Goal: Task Accomplishment & Management: Complete application form

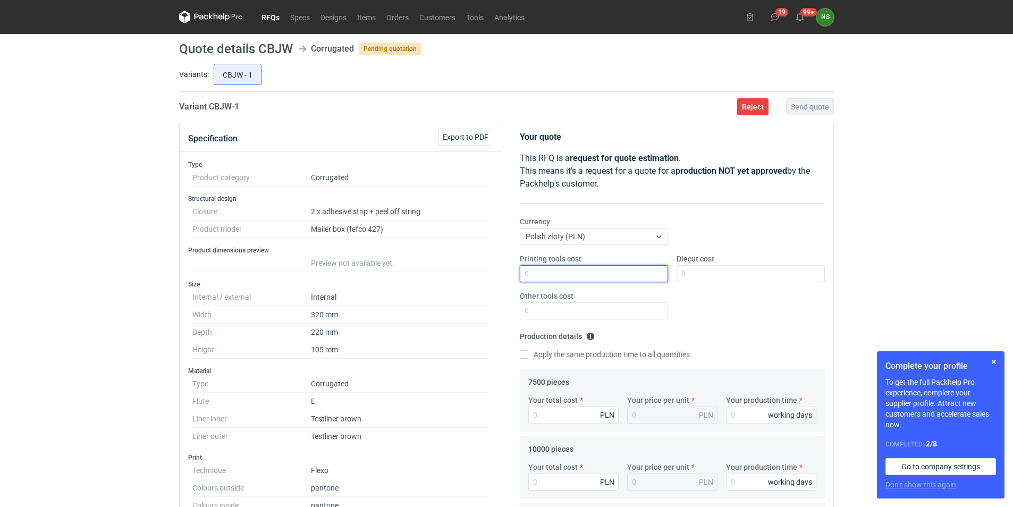
click at [569, 269] on input "Printing tools cost" at bounding box center [594, 273] width 148 height 17
type input "3300"
type input "3000"
type input "0"
click at [525, 354] on input "Apply the same production time to all quantities" at bounding box center [524, 354] width 9 height 9
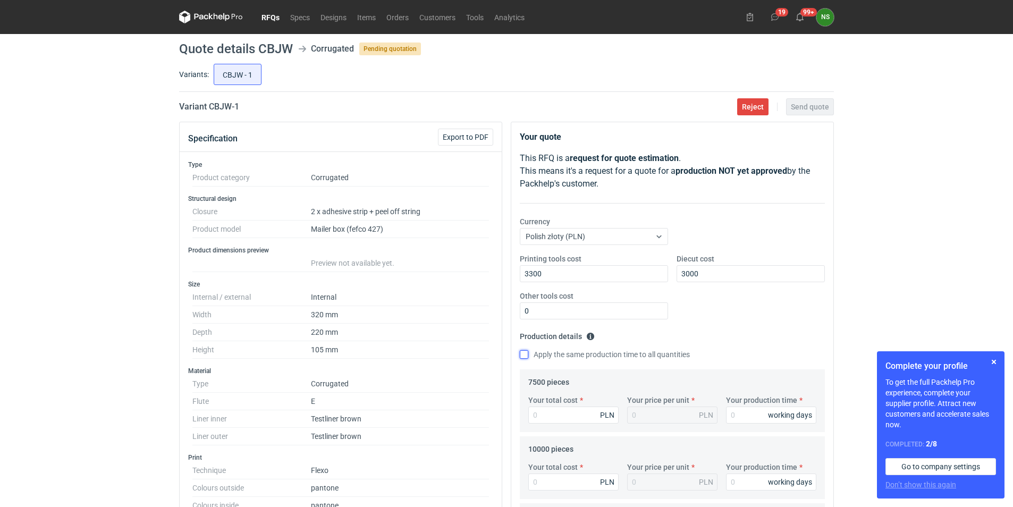
checkbox input "true"
click at [755, 415] on input "Your production time" at bounding box center [771, 415] width 90 height 17
type input "1"
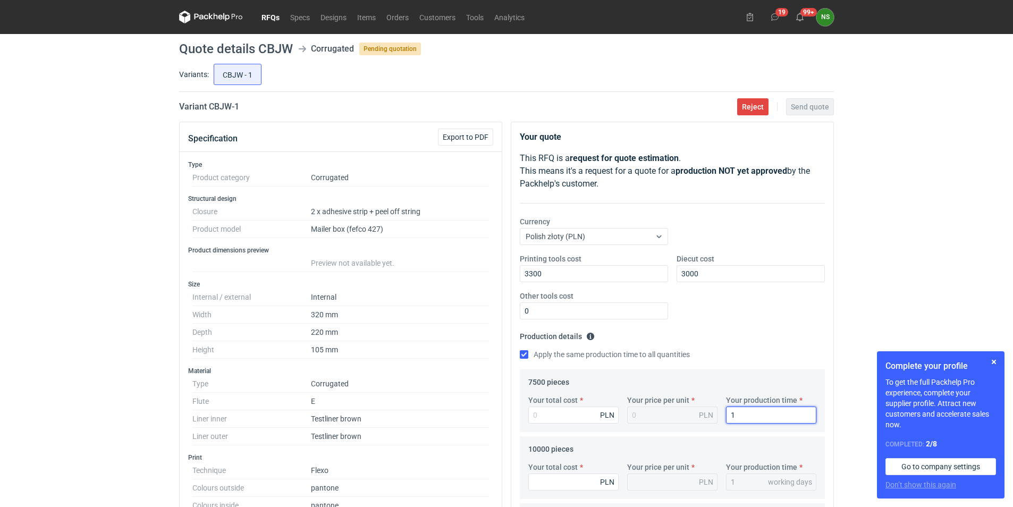
type input "15"
click at [580, 417] on input "Your total cost" at bounding box center [573, 415] width 90 height 17
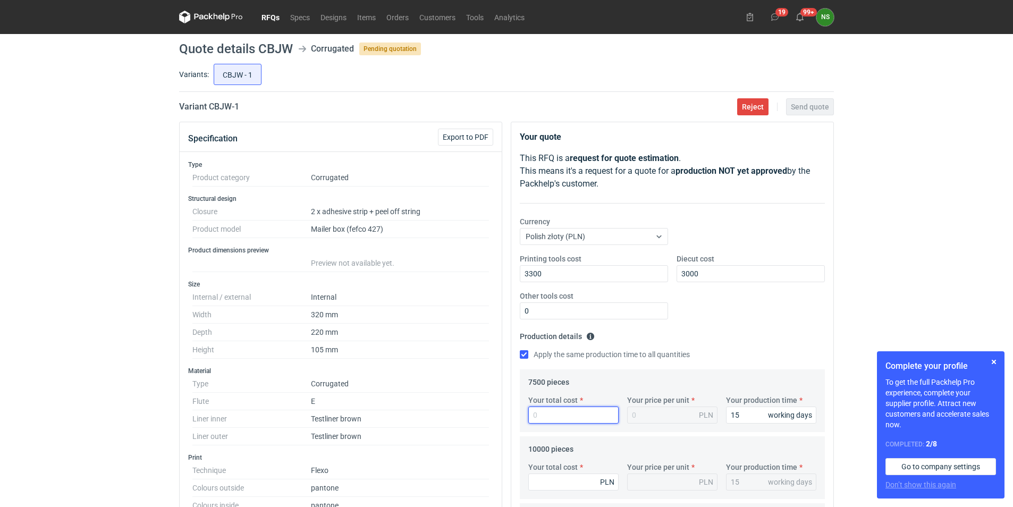
paste input "8565.00"
type input "8565.00"
type input "1.14"
drag, startPoint x: 652, startPoint y: 416, endPoint x: 660, endPoint y: 415, distance: 8.0
click at [652, 415] on div "1.14 PLN" at bounding box center [672, 415] width 90 height 17
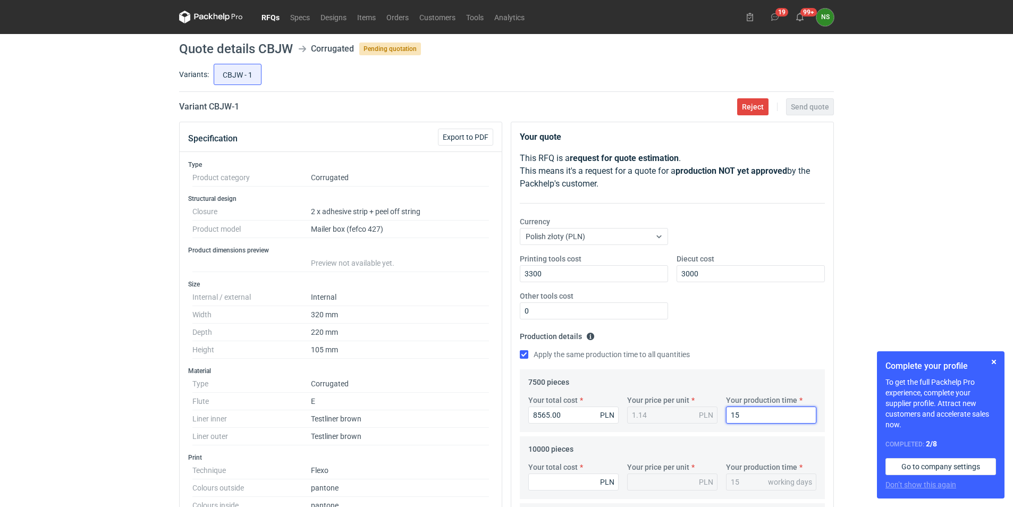
click at [747, 412] on input "15" at bounding box center [771, 415] width 90 height 17
click at [561, 479] on input "Your total cost" at bounding box center [573, 482] width 90 height 17
paste input "10830.00"
type input "10830.00"
type input "1.08"
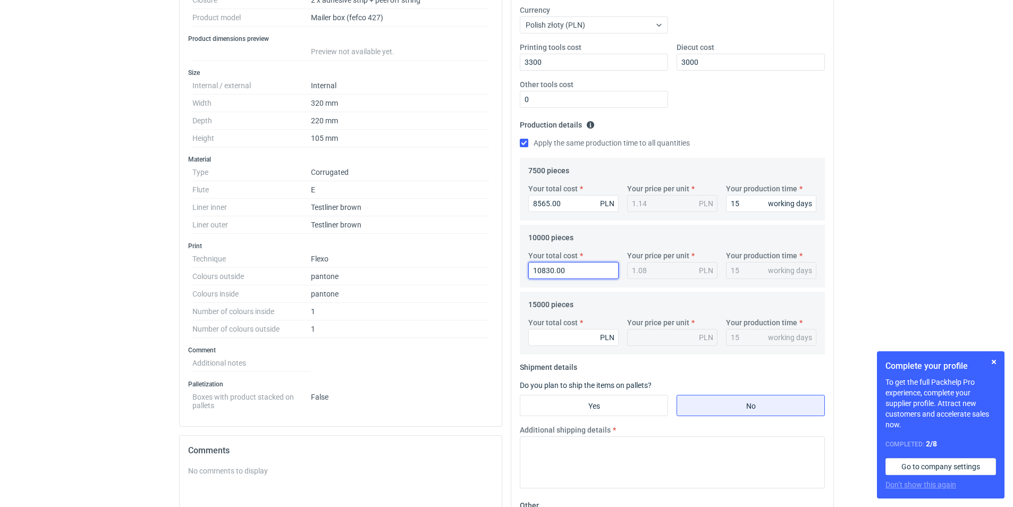
scroll to position [220, 0]
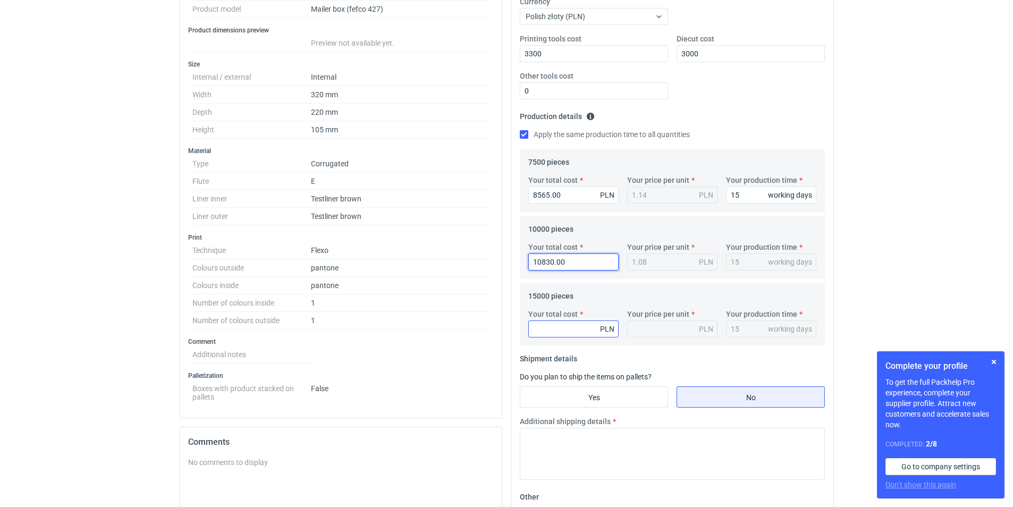
type input "10830.00"
click at [581, 331] on input "Your total cost" at bounding box center [573, 328] width 90 height 17
paste input "16005.00"
type input "16005.00"
type input "1.07"
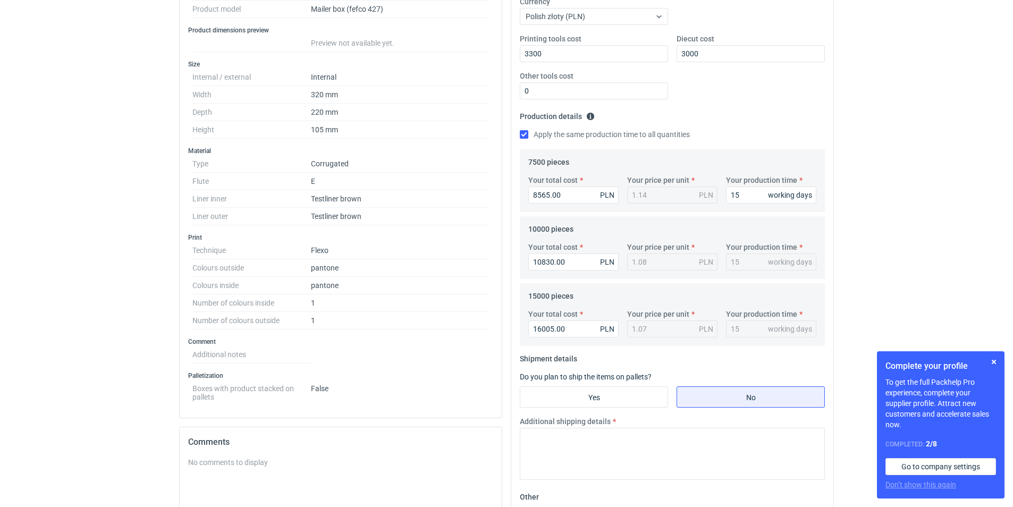
click at [663, 327] on div "1.07 PLN" at bounding box center [672, 328] width 90 height 17
click at [750, 331] on div "15 working days" at bounding box center [771, 328] width 90 height 17
click at [587, 397] on input "Yes" at bounding box center [593, 397] width 147 height 20
radio input "true"
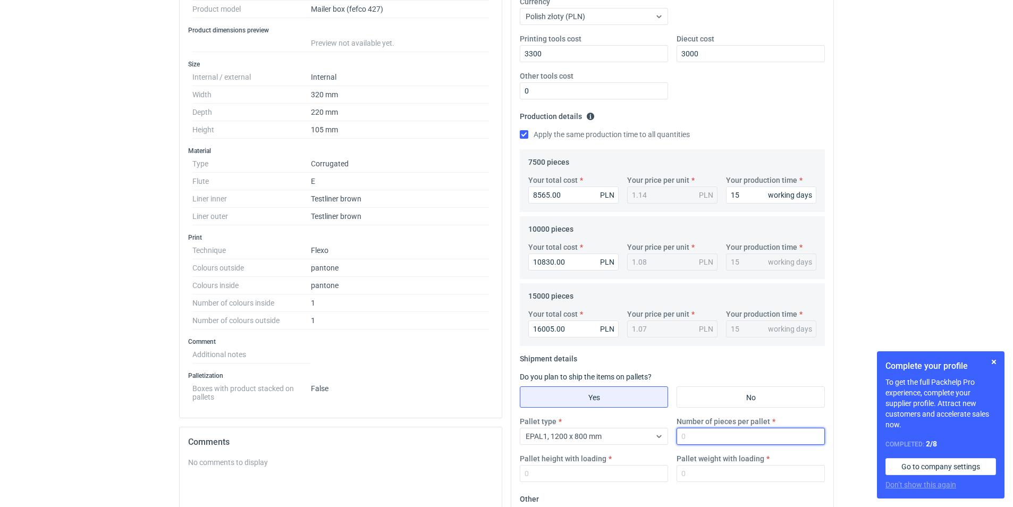
click at [707, 434] on input "Number of pieces per pallet" at bounding box center [751, 436] width 148 height 17
type input "2120"
click at [531, 469] on input "Pallet height with loading" at bounding box center [594, 473] width 148 height 17
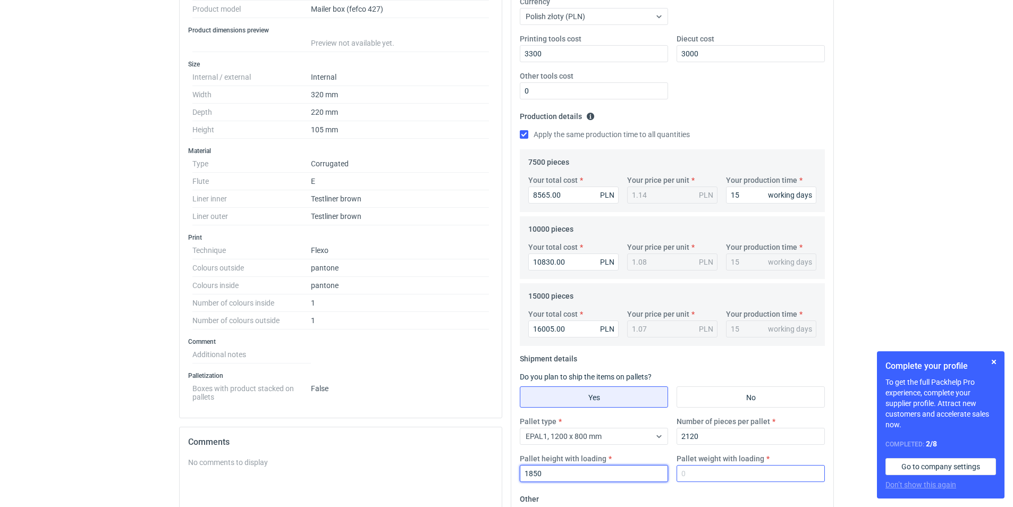
type input "1850"
click at [709, 474] on input "Pallet weight with loading" at bounding box center [751, 473] width 148 height 17
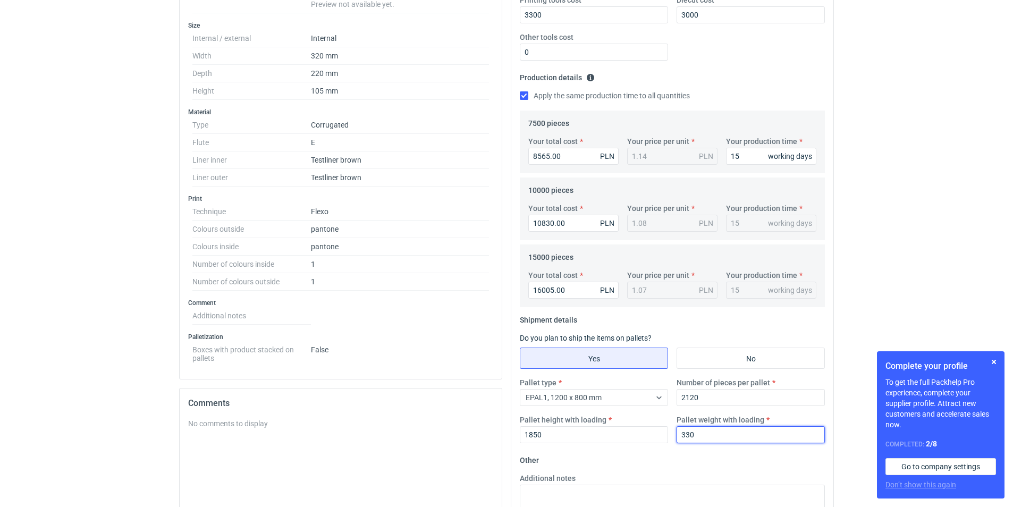
scroll to position [362, 0]
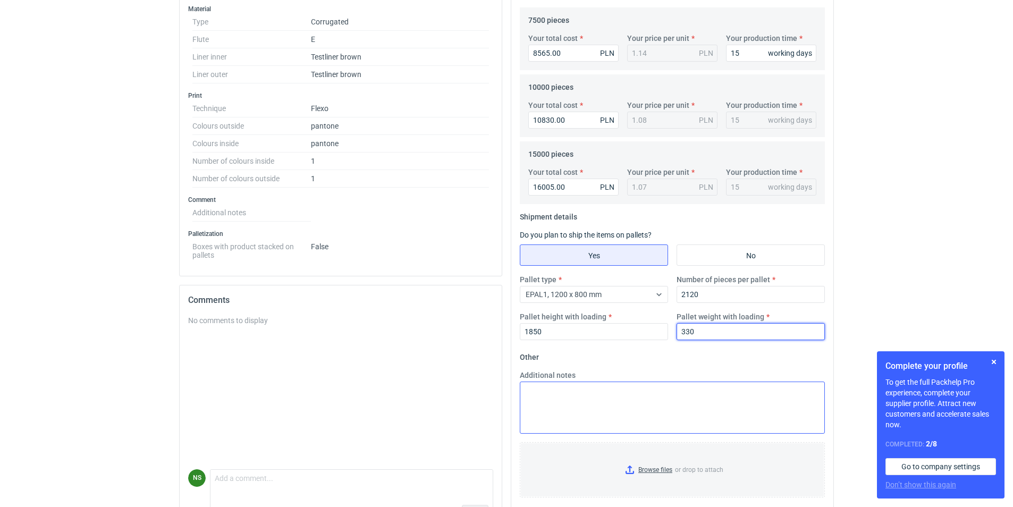
type input "330"
click at [587, 395] on textarea "Additional notes" at bounding box center [672, 408] width 305 height 52
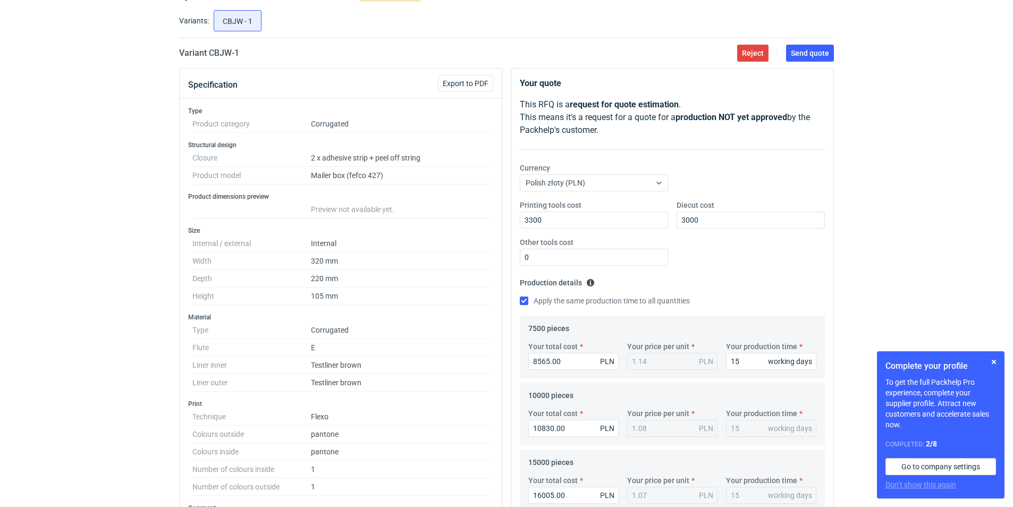
scroll to position [34, 0]
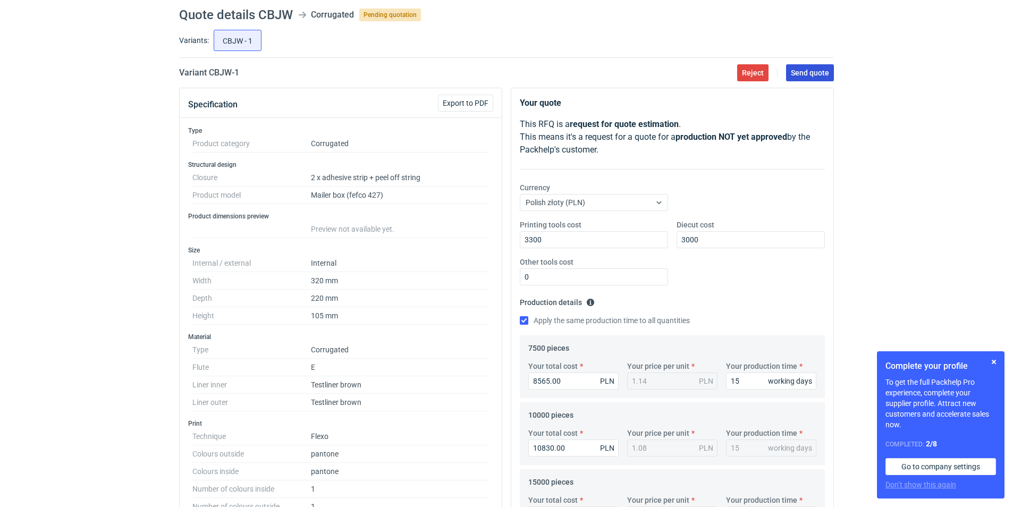
type textarea "gramatura 398 50% nadruku po każdej stronie"
click at [822, 70] on span "Send quote" at bounding box center [810, 72] width 38 height 7
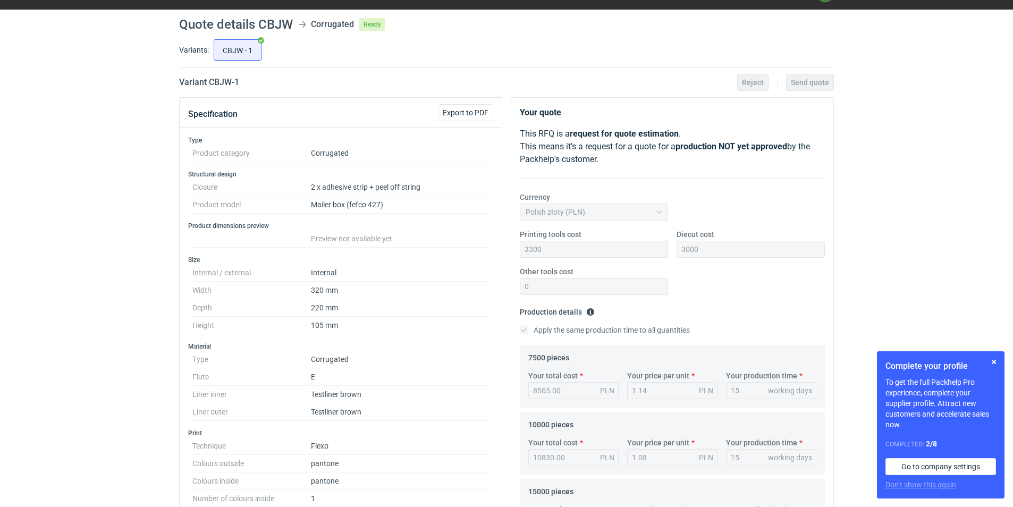
scroll to position [0, 0]
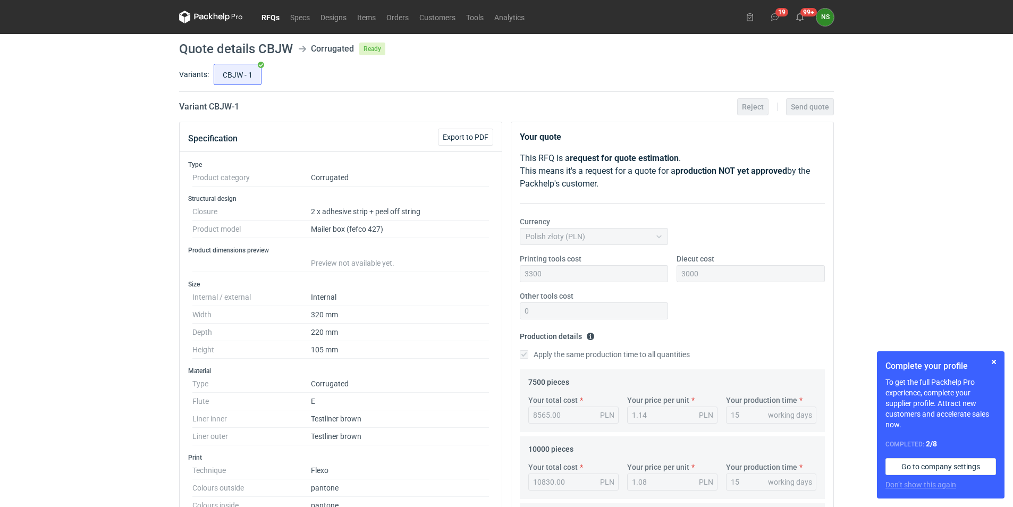
click at [266, 18] on link "RFQs" at bounding box center [270, 17] width 29 height 13
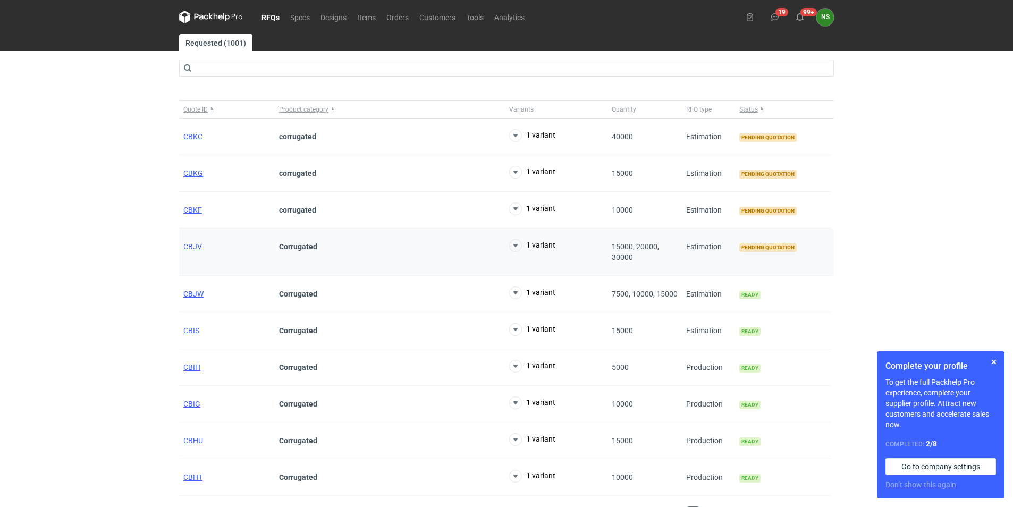
click at [190, 245] on span "CBJV" at bounding box center [192, 246] width 19 height 9
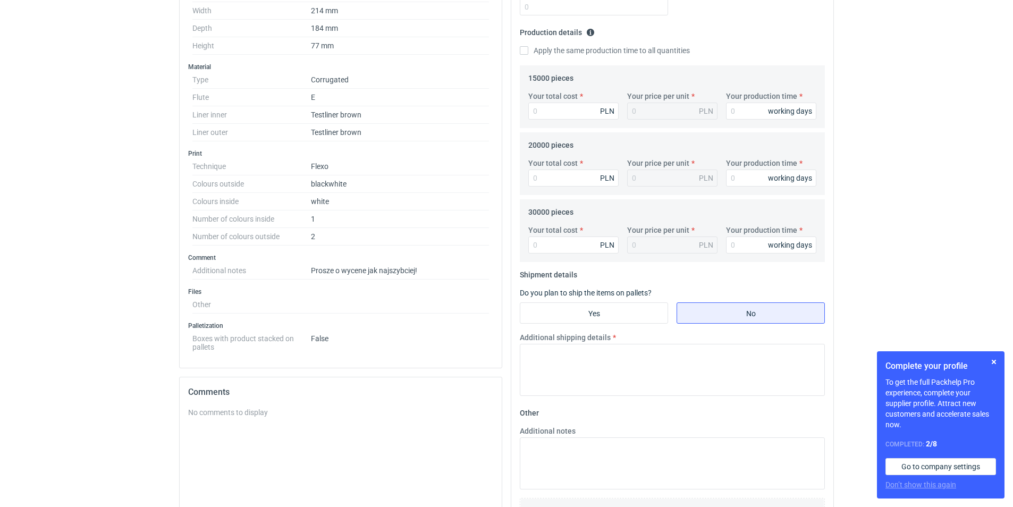
scroll to position [266, 0]
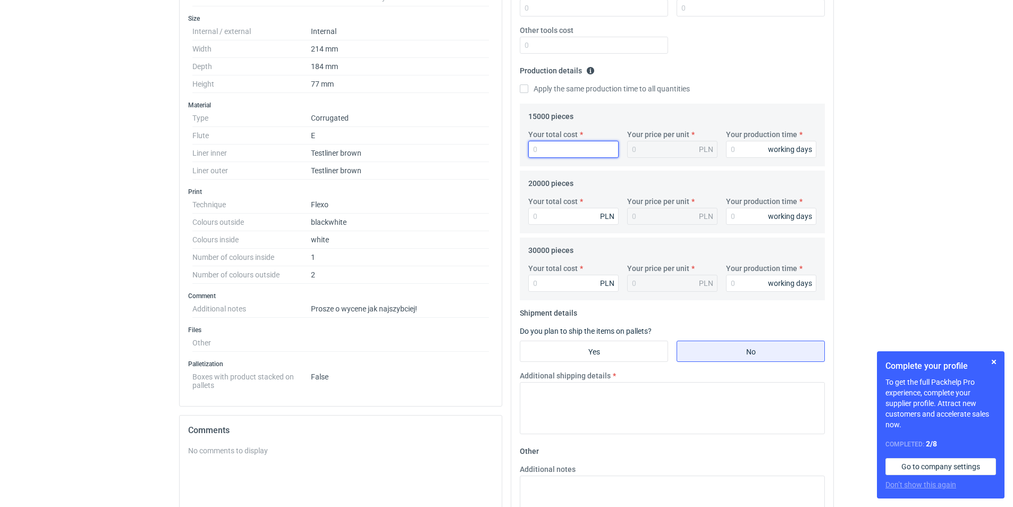
click at [564, 148] on input "Your total cost" at bounding box center [573, 149] width 90 height 17
paste input "13560.00"
type input "13560.00"
type input "0.9"
click at [654, 149] on div "0.9 PLN" at bounding box center [672, 149] width 90 height 17
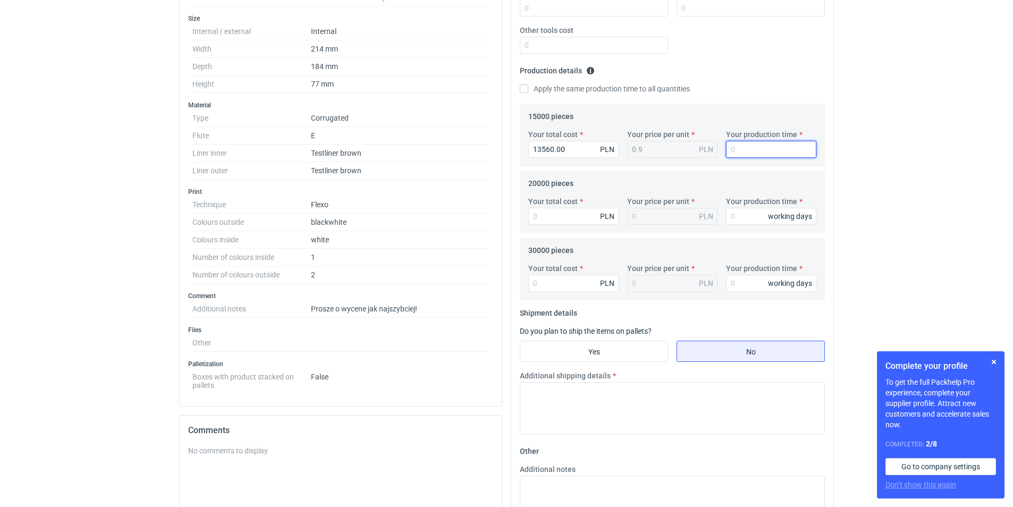
click at [748, 150] on input "Your production time" at bounding box center [771, 149] width 90 height 17
type input "15"
click at [551, 214] on input "Your total cost" at bounding box center [573, 216] width 90 height 17
paste input "17400.00"
type input "17400.00"
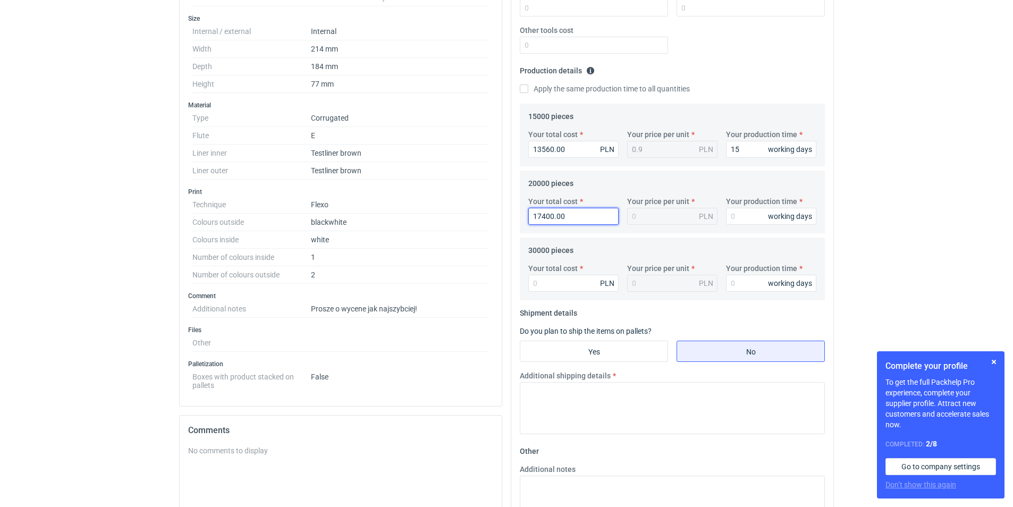
type input "0.87"
type input "17400.00"
click at [645, 215] on div "0.87 PLN" at bounding box center [672, 216] width 90 height 17
click at [739, 218] on input "Your production time" at bounding box center [771, 216] width 90 height 17
type input "15"
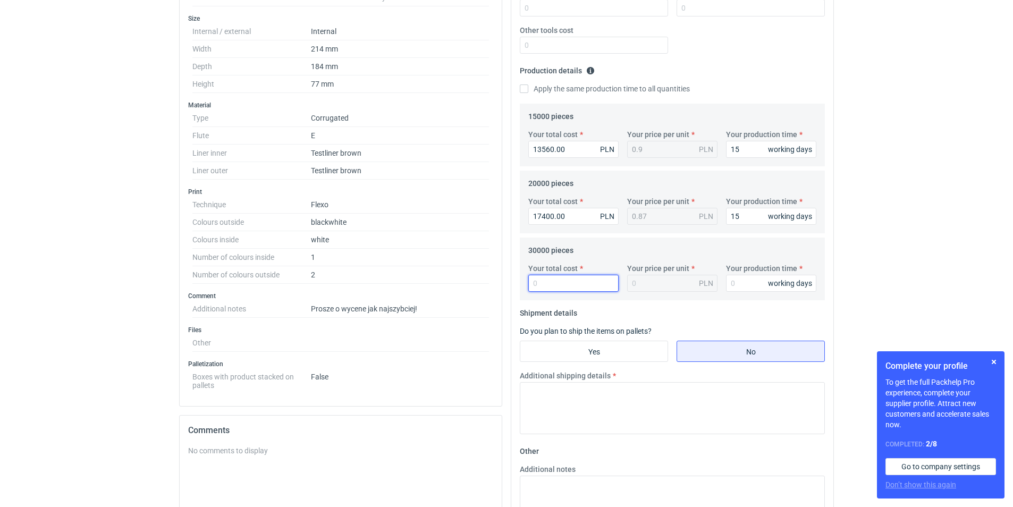
click at [560, 280] on input "Your total cost" at bounding box center [573, 283] width 90 height 17
paste input "25770.00"
type input "25770.00"
type input "0.86"
click at [655, 283] on div "0.86 PLN" at bounding box center [672, 283] width 90 height 17
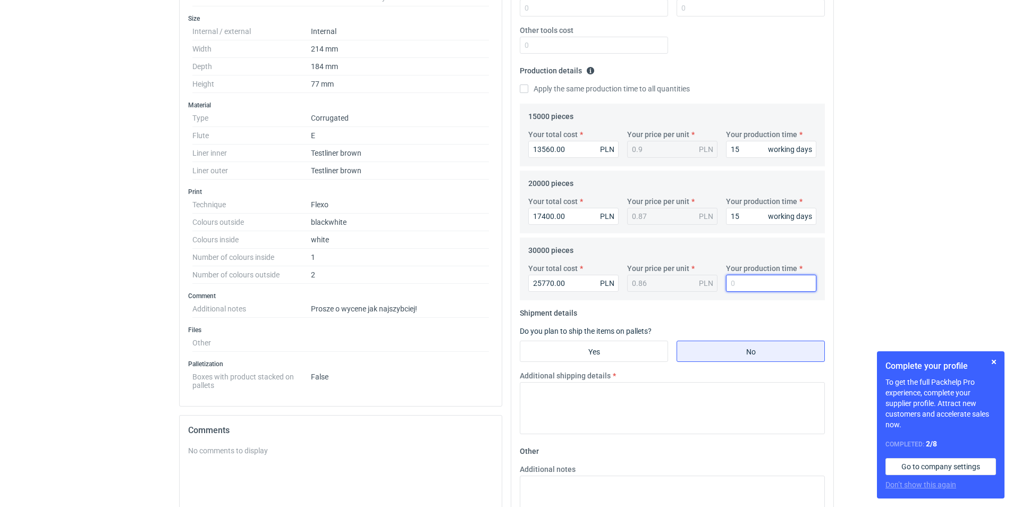
click at [756, 285] on input "Your production time" at bounding box center [771, 283] width 90 height 17
type input "15"
click at [580, 348] on input "Yes" at bounding box center [593, 351] width 147 height 20
radio input "true"
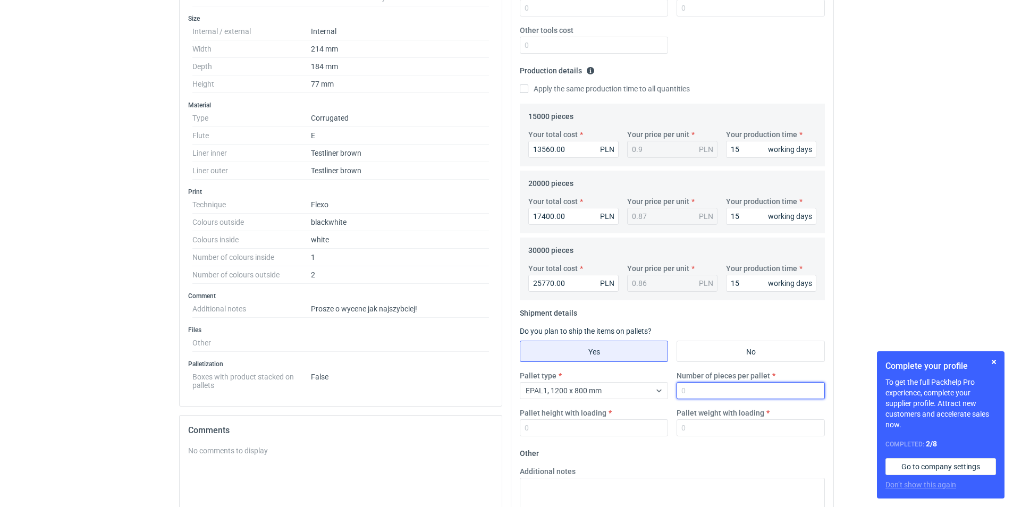
click at [694, 386] on input "Number of pieces per pallet" at bounding box center [751, 390] width 148 height 17
type input "2120"
click at [580, 422] on input "Pallet height with loading" at bounding box center [594, 427] width 148 height 17
type input "1850"
click at [735, 431] on input "Pallet weight with loading" at bounding box center [751, 427] width 148 height 17
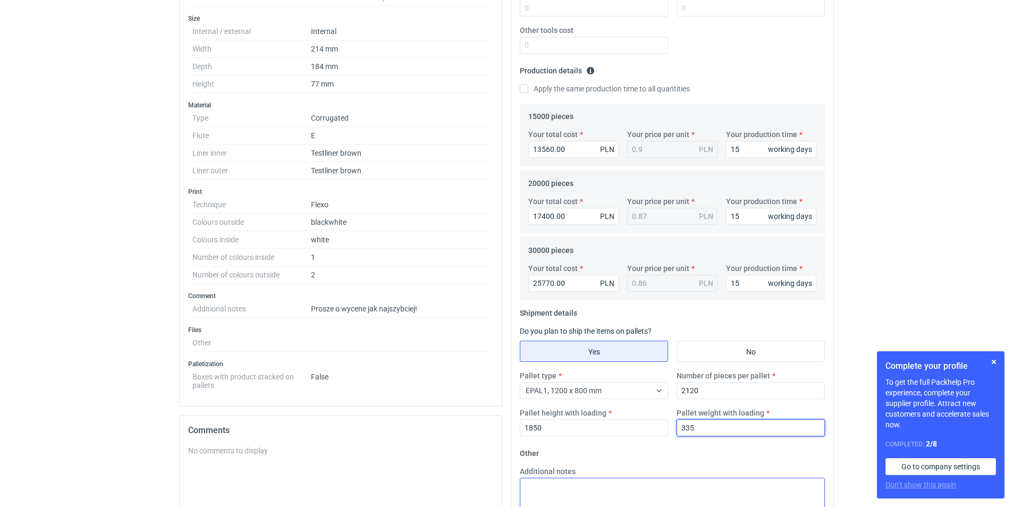
type input "335"
click at [563, 486] on textarea "Additional notes" at bounding box center [672, 504] width 305 height 52
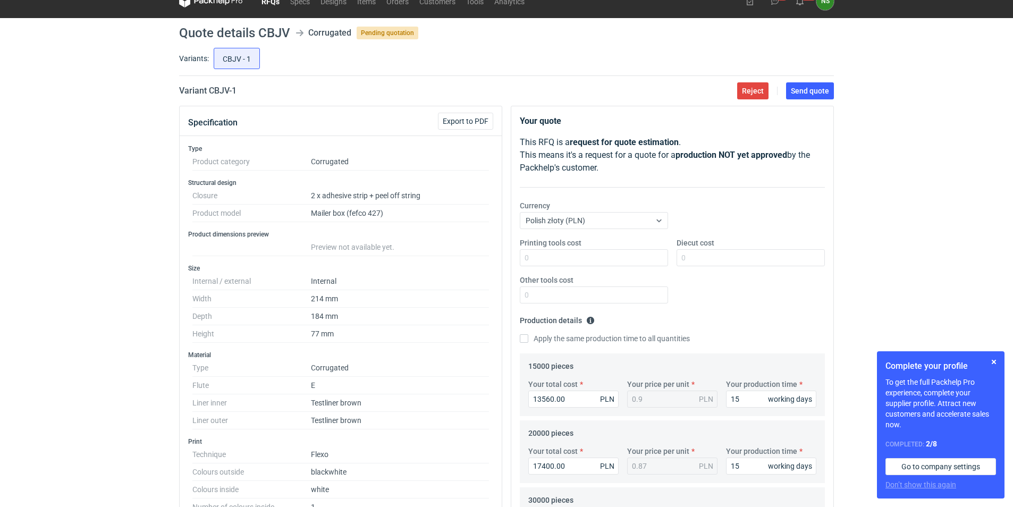
scroll to position [13, 0]
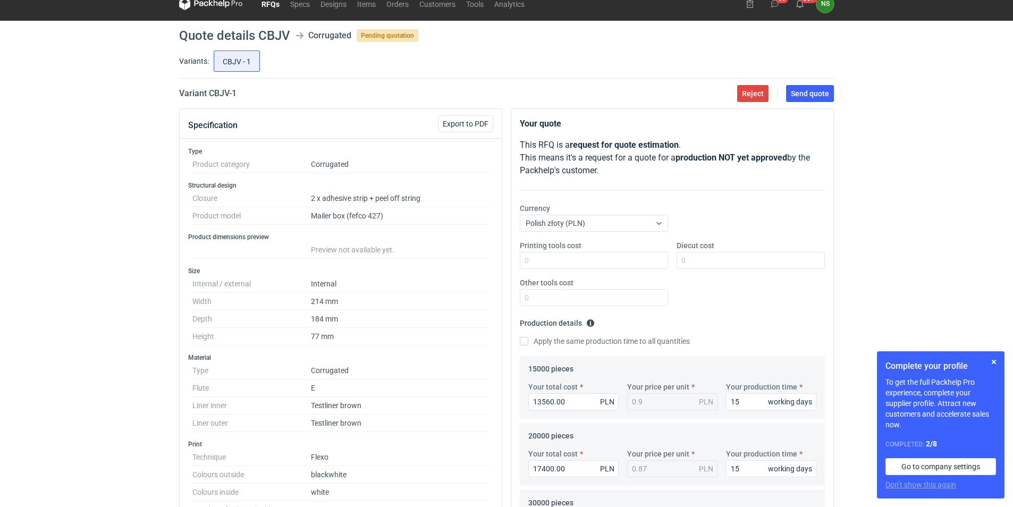
type textarea "nadruk przyjęty do wyceny 50% gramatura 378"
drag, startPoint x: 548, startPoint y: 403, endPoint x: 514, endPoint y: 403, distance: 34.0
click at [514, 403] on div "Your quote This RFQ is a request for quote estimation . This means it's a reque…" at bounding box center [672, 486] width 322 height 754
paste input "413"
type input "14130.00"
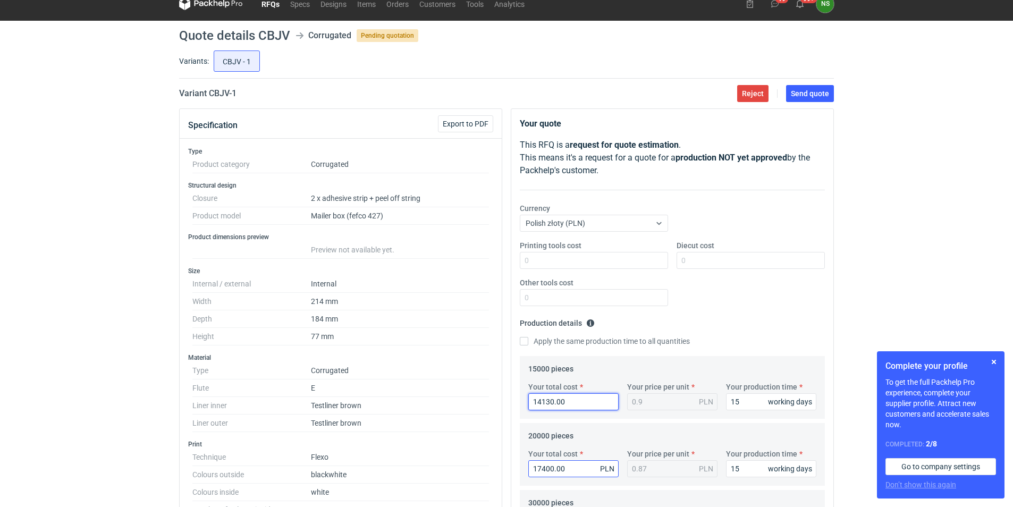
type input "0.94"
type input "14130.00"
click at [570, 467] on input "17400.00" at bounding box center [573, 468] width 90 height 17
drag, startPoint x: 515, startPoint y: 472, endPoint x: 485, endPoint y: 465, distance: 30.8
click at [485, 465] on div "Specification Export to PDF Type Product category Corrugated Structural design …" at bounding box center [506, 515] width 663 height 814
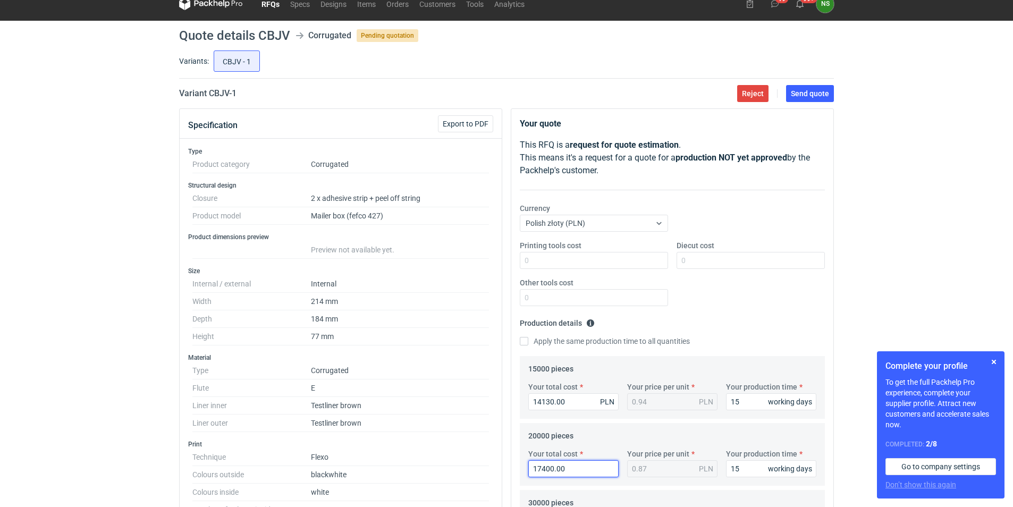
paste input "816"
type input "18160.00"
type input "0.91"
type input "18160.00"
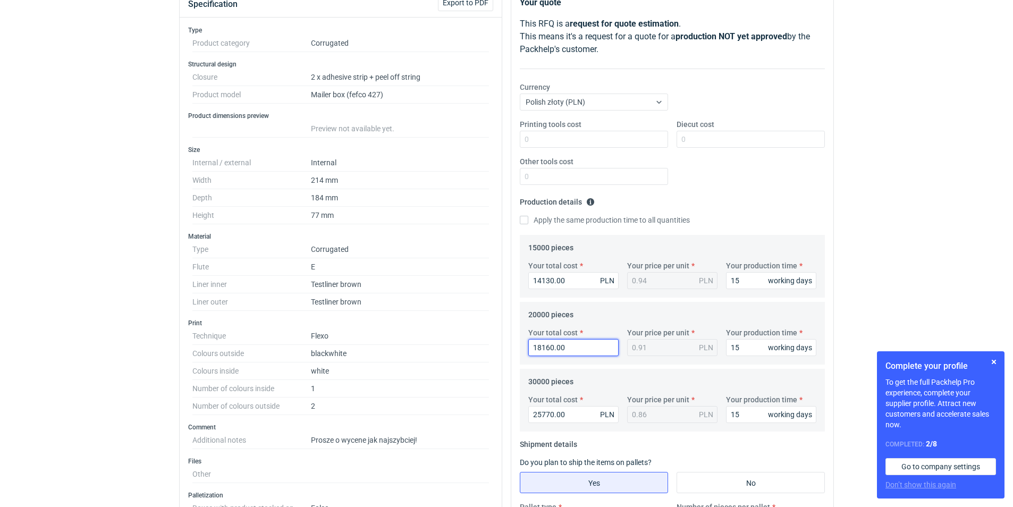
scroll to position [140, 0]
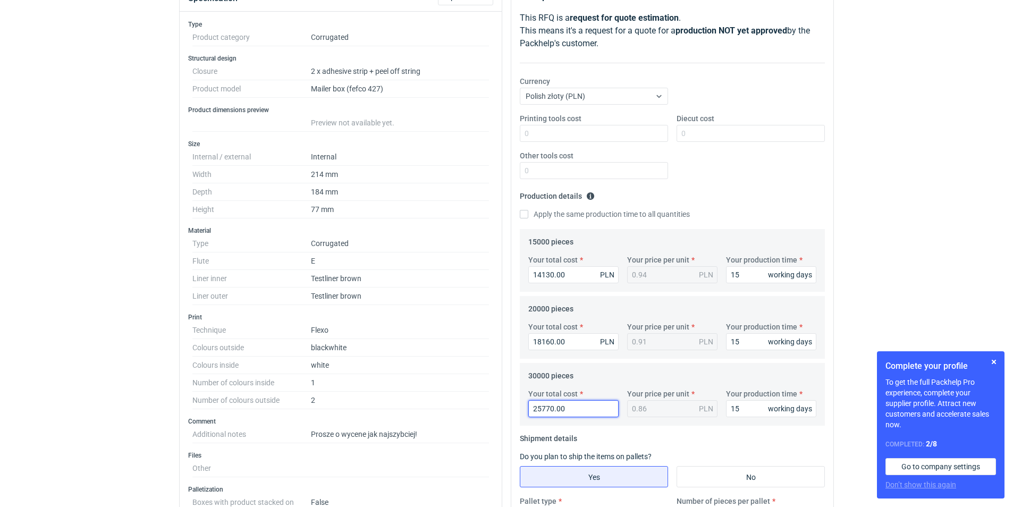
click at [570, 412] on input "25770.00" at bounding box center [573, 408] width 90 height 17
drag, startPoint x: 556, startPoint y: 411, endPoint x: 406, endPoint y: 423, distance: 151.3
click at [474, 413] on div "Specification Export to PDF Type Product category Corrugated Structural design …" at bounding box center [506, 388] width 663 height 814
paste input "688"
type input "26880.00"
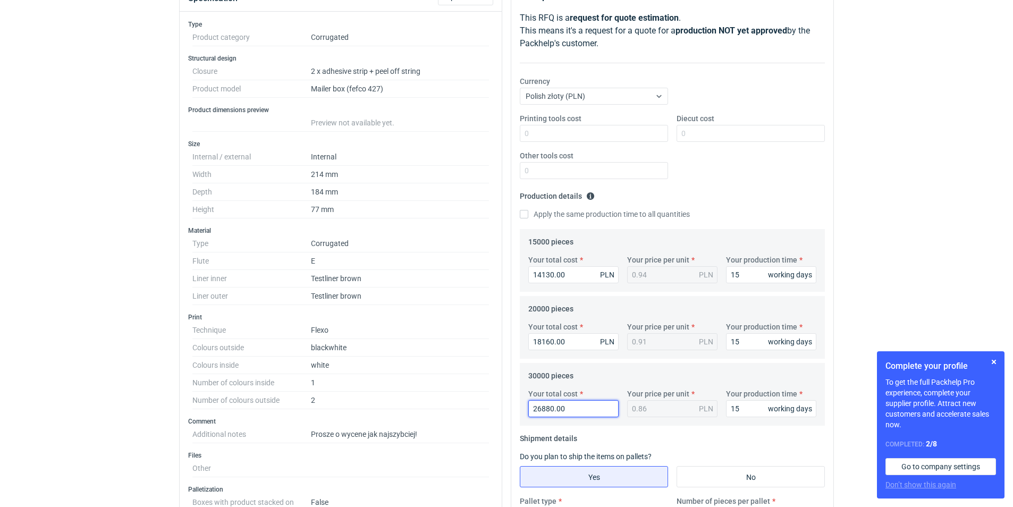
type input "0.9"
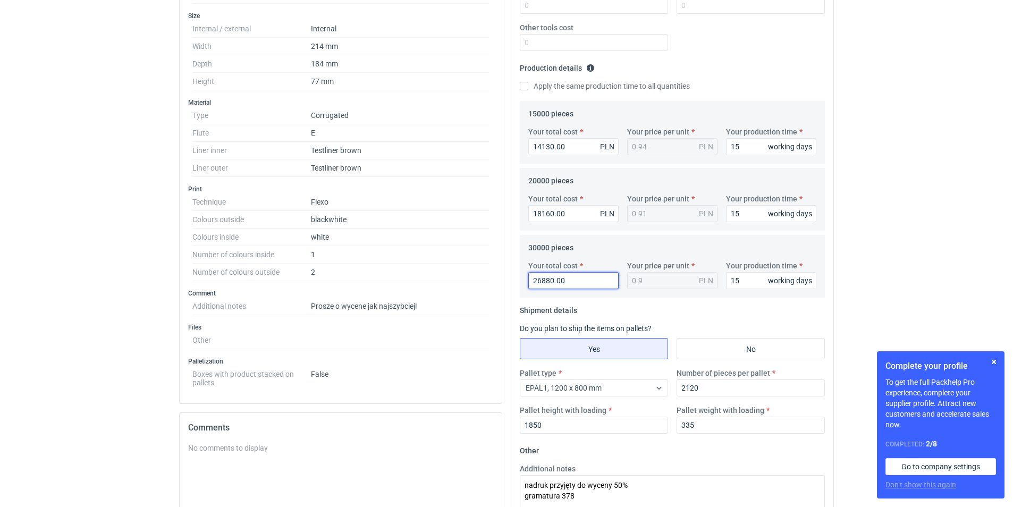
scroll to position [298, 0]
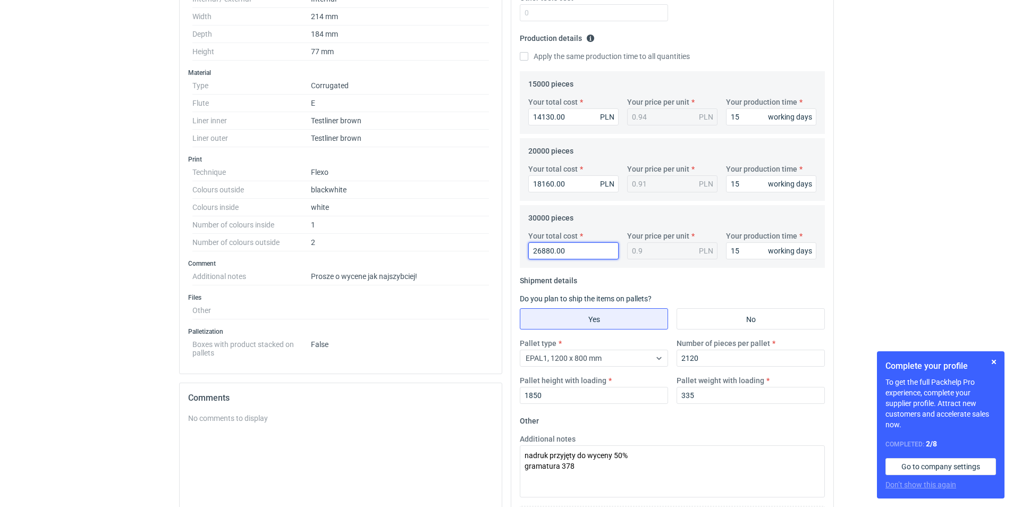
type input "26880.00"
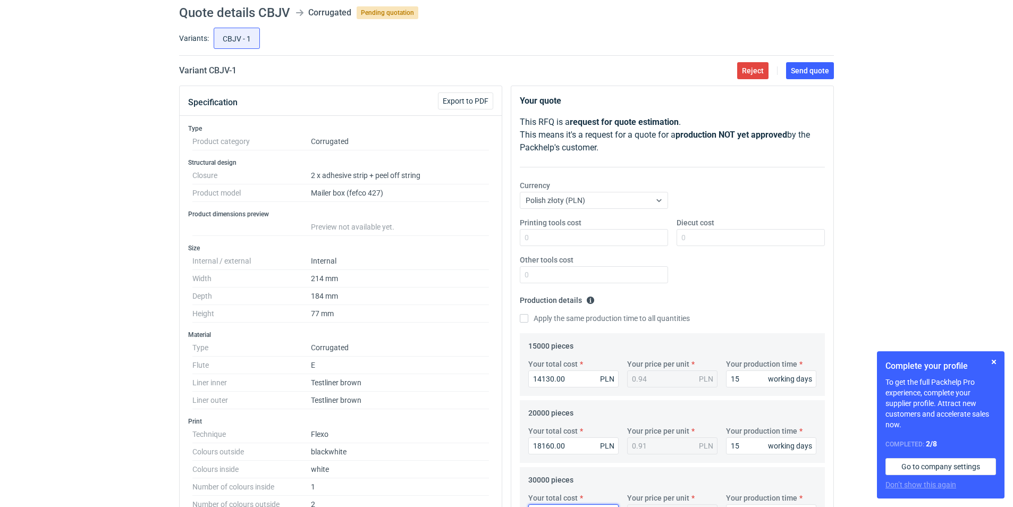
scroll to position [10, 0]
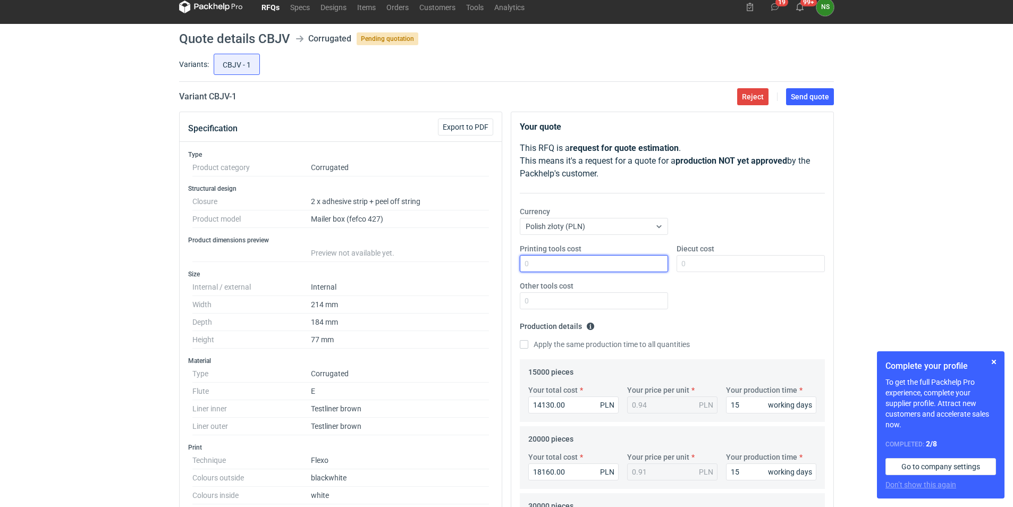
click at [560, 268] on input "Printing tools cost" at bounding box center [594, 263] width 148 height 17
click at [562, 261] on input "600" at bounding box center [594, 263] width 148 height 17
type input "6000"
type input "4200"
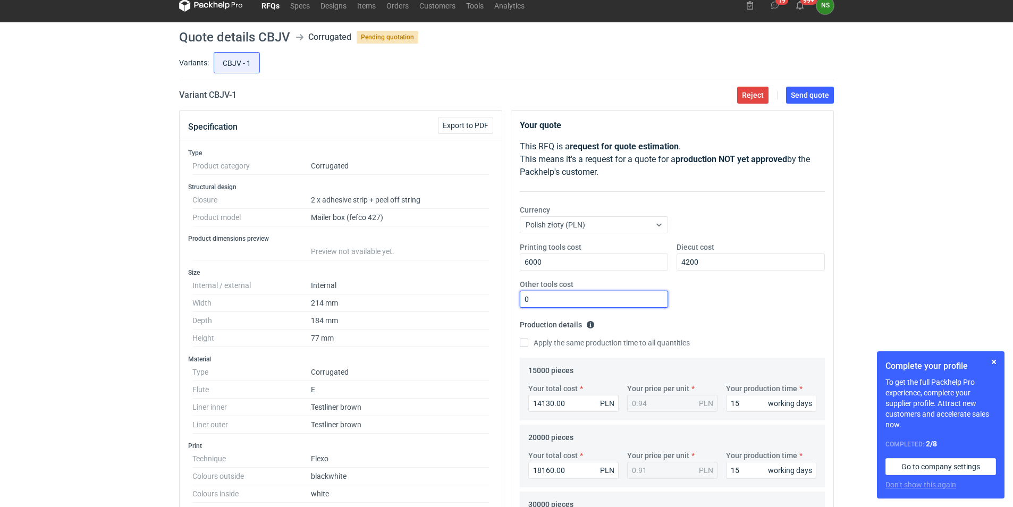
scroll to position [0, 0]
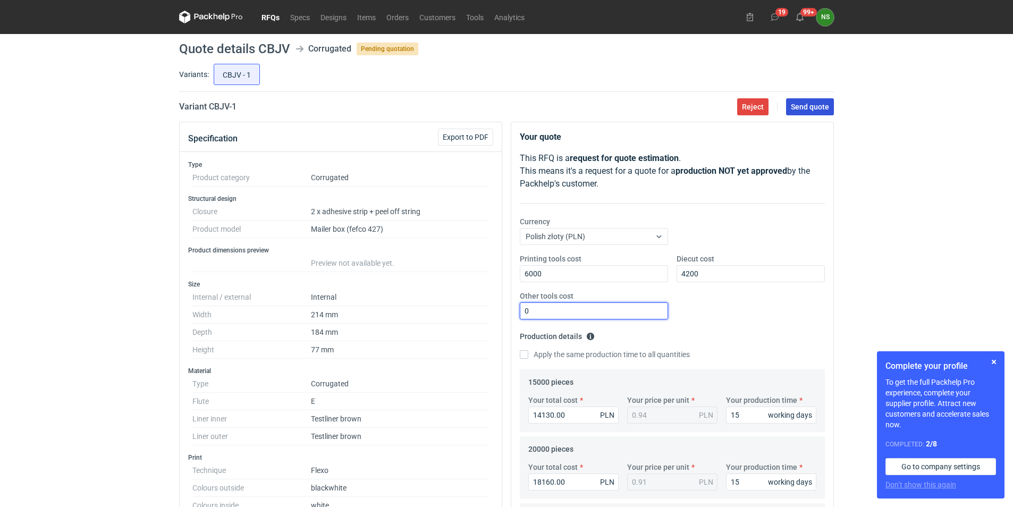
type input "0"
click at [816, 112] on button "Send quote" at bounding box center [810, 106] width 48 height 17
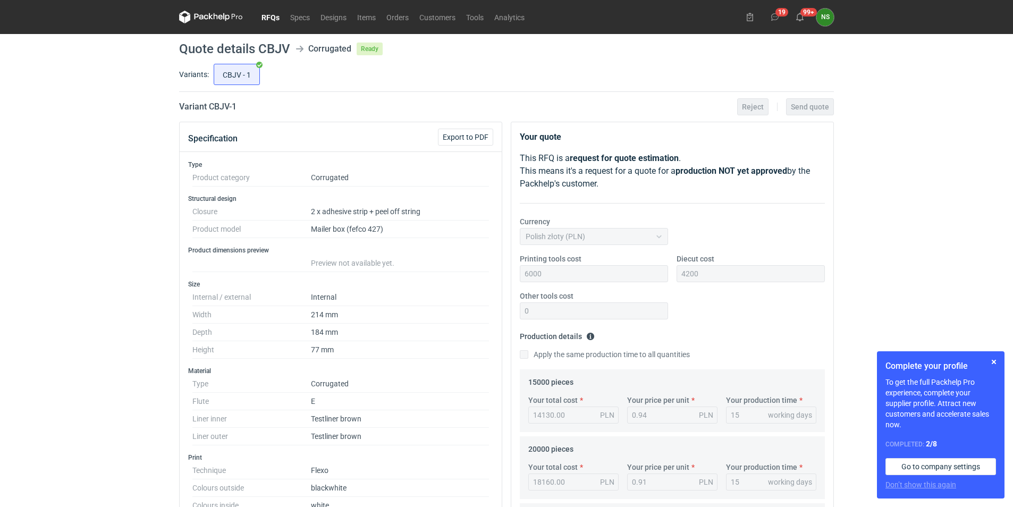
click at [266, 15] on link "RFQs" at bounding box center [270, 17] width 29 height 13
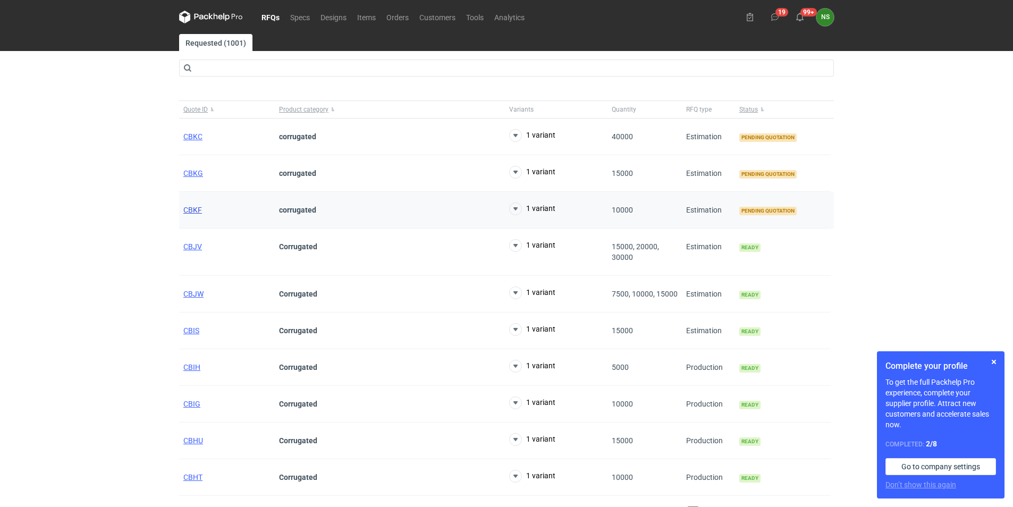
click at [195, 209] on span "CBKF" at bounding box center [192, 210] width 19 height 9
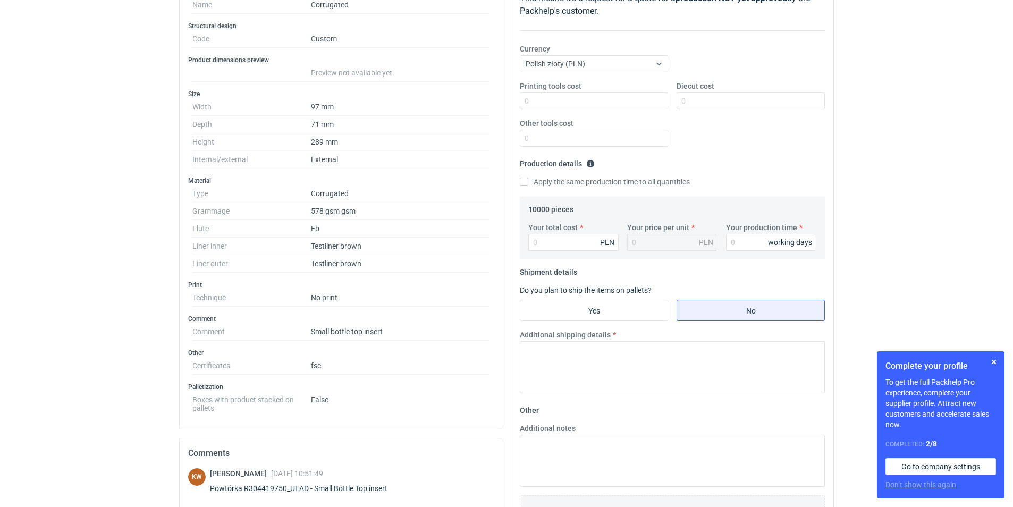
scroll to position [212, 0]
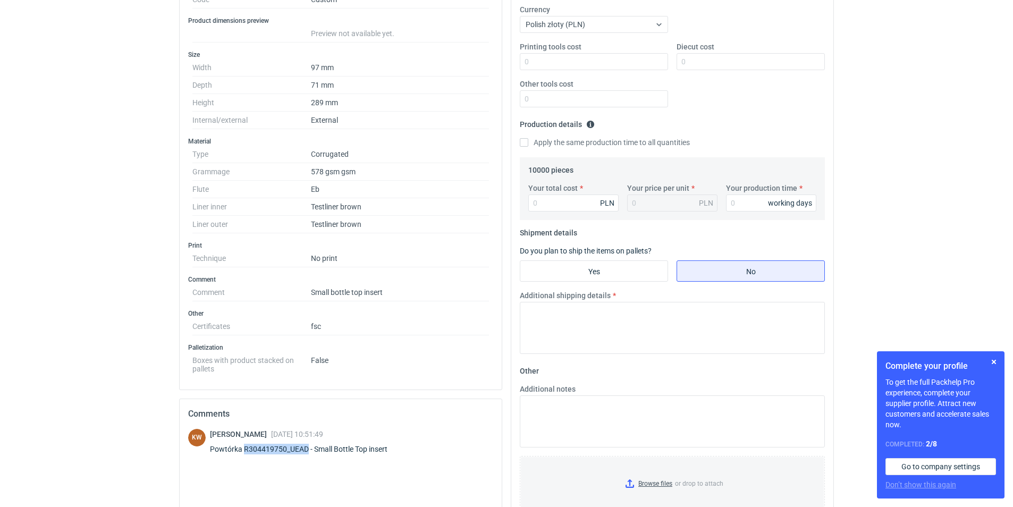
drag, startPoint x: 306, startPoint y: 449, endPoint x: 245, endPoint y: 455, distance: 61.5
click at [245, 455] on div "[PERSON_NAME] [DATE] 10:51:49 Powtórka R304419750_UEAD - Small Bottle Top insert" at bounding box center [305, 444] width 190 height 30
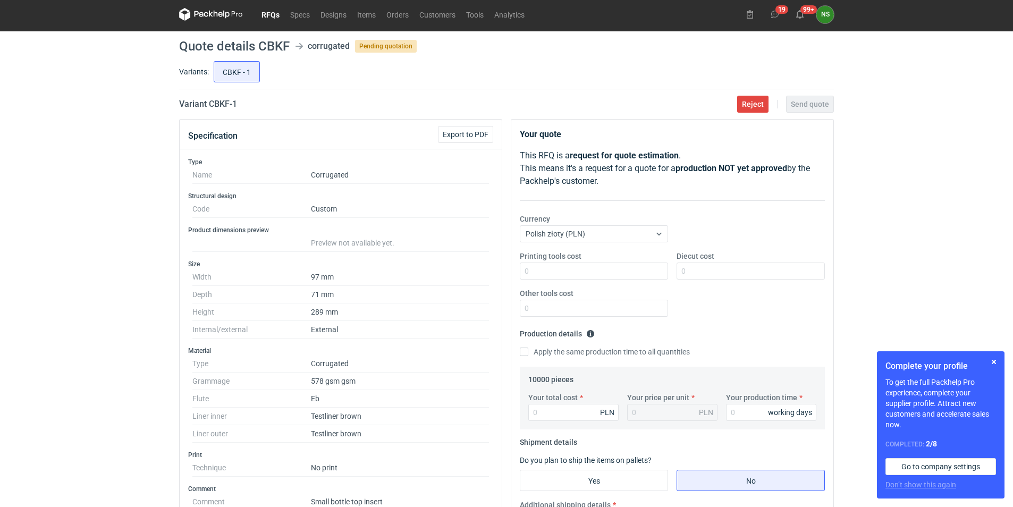
scroll to position [0, 0]
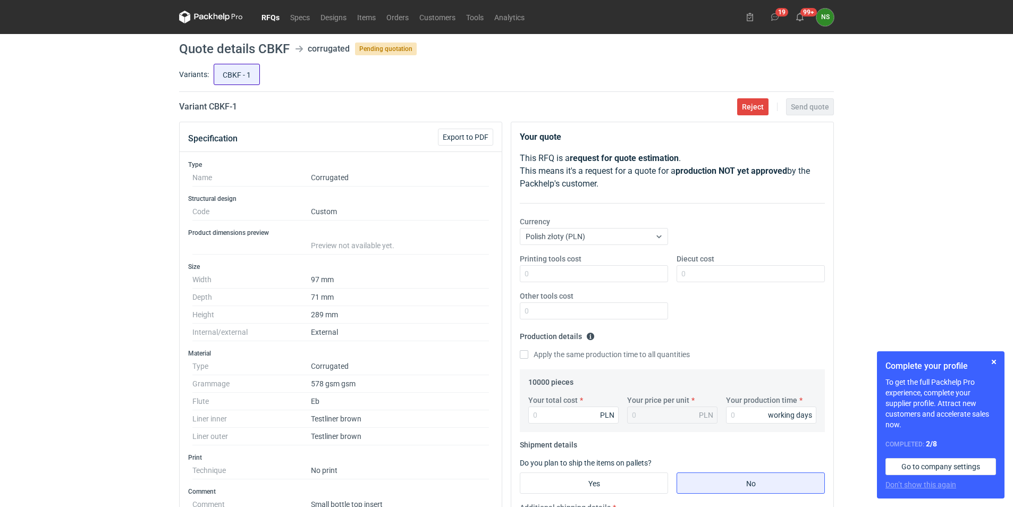
click at [243, 78] on input "CBKF - 1" at bounding box center [236, 74] width 45 height 20
radio input "true"
drag, startPoint x: 290, startPoint y: 47, endPoint x: 258, endPoint y: 47, distance: 31.4
click at [258, 47] on header "Quote details CBKF corrugated Pending quotation" at bounding box center [506, 49] width 655 height 13
copy h1 "CBKF"
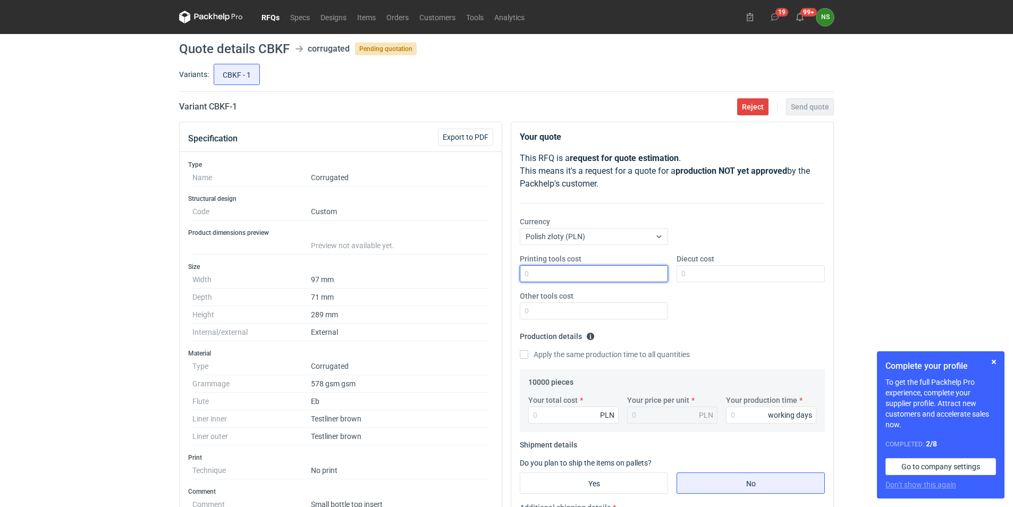
click at [541, 273] on input "Printing tools cost" at bounding box center [594, 273] width 148 height 17
type input "0"
click at [557, 407] on input "Your total cost" at bounding box center [573, 415] width 90 height 17
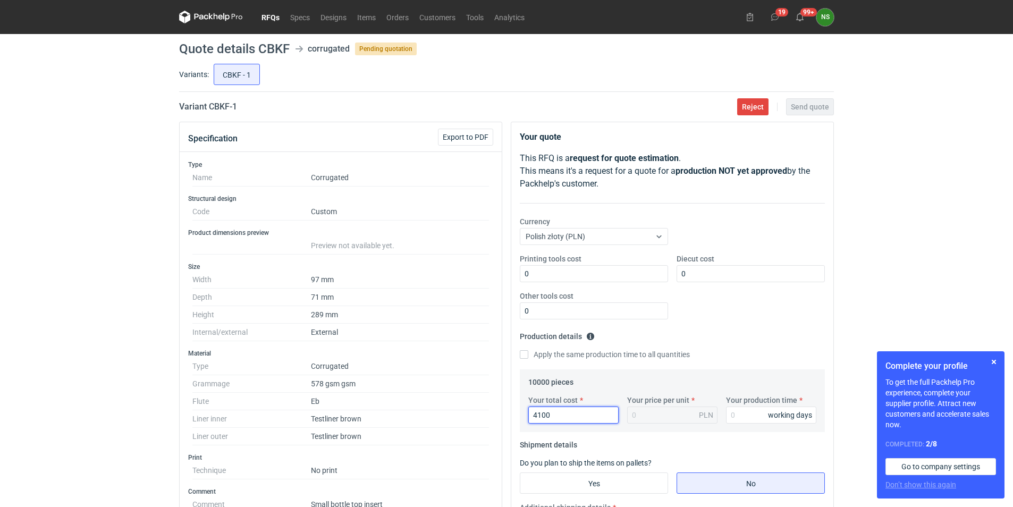
type input "4100"
type input "0.41"
click at [749, 416] on input "Your production time" at bounding box center [771, 415] width 90 height 17
type input "10"
click at [609, 487] on input "Yes" at bounding box center [593, 483] width 147 height 20
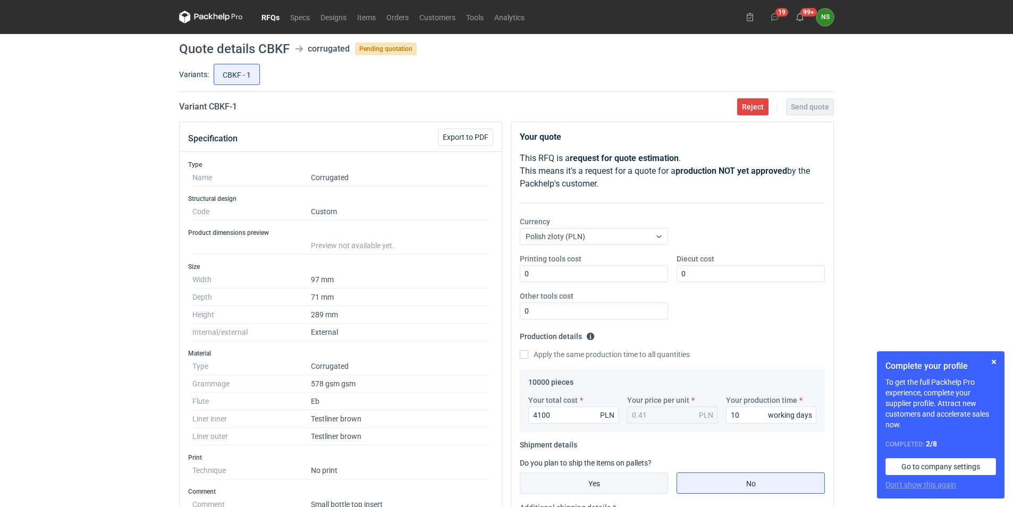
radio input "true"
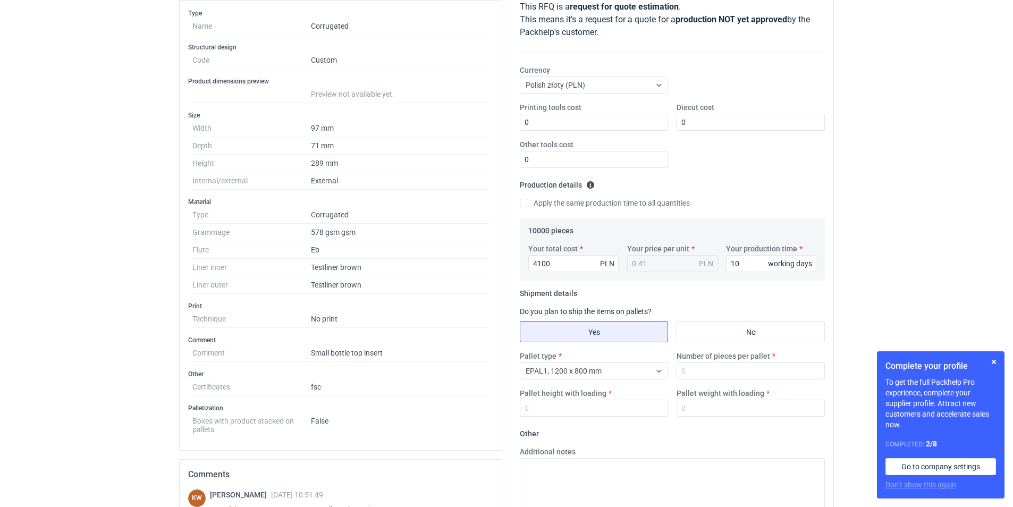
scroll to position [252, 0]
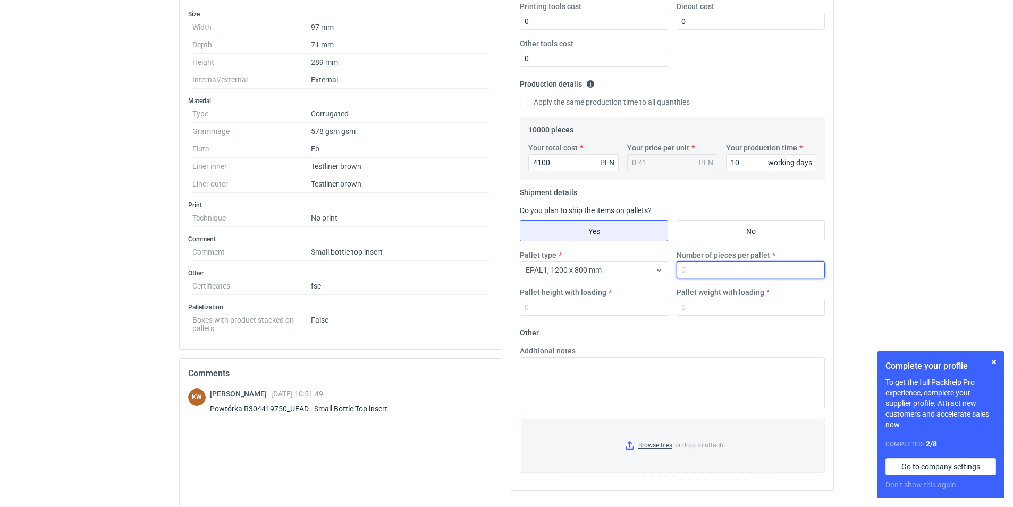
click at [688, 271] on input "Number of pieces per pallet" at bounding box center [751, 269] width 148 height 17
type input "3840"
type input "2000"
type input "230"
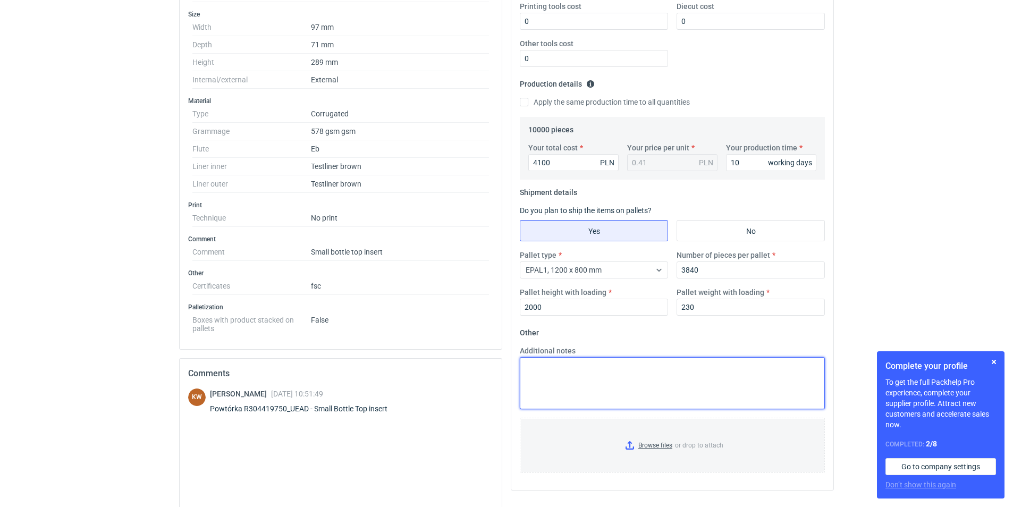
click at [554, 374] on textarea "Additional notes" at bounding box center [672, 383] width 305 height 52
type textarea "reorder"
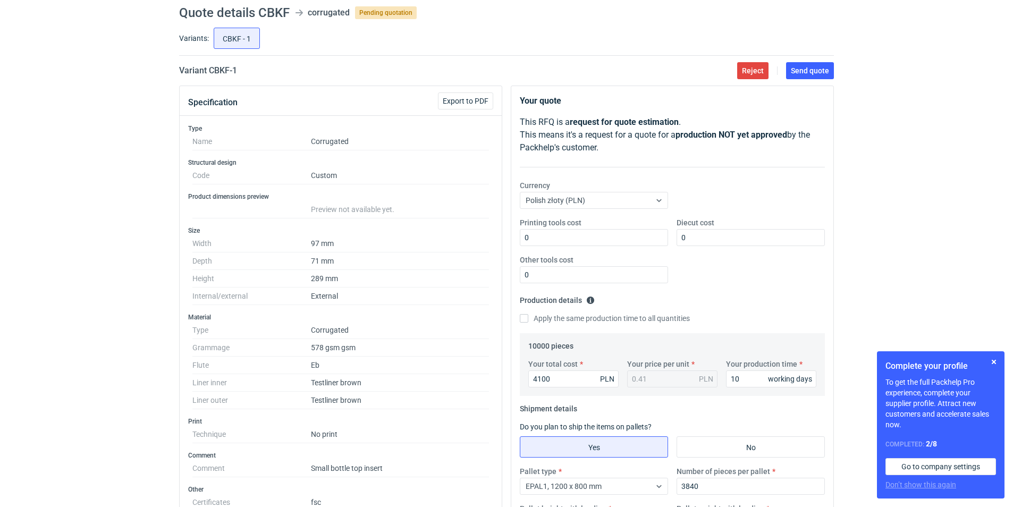
scroll to position [0, 0]
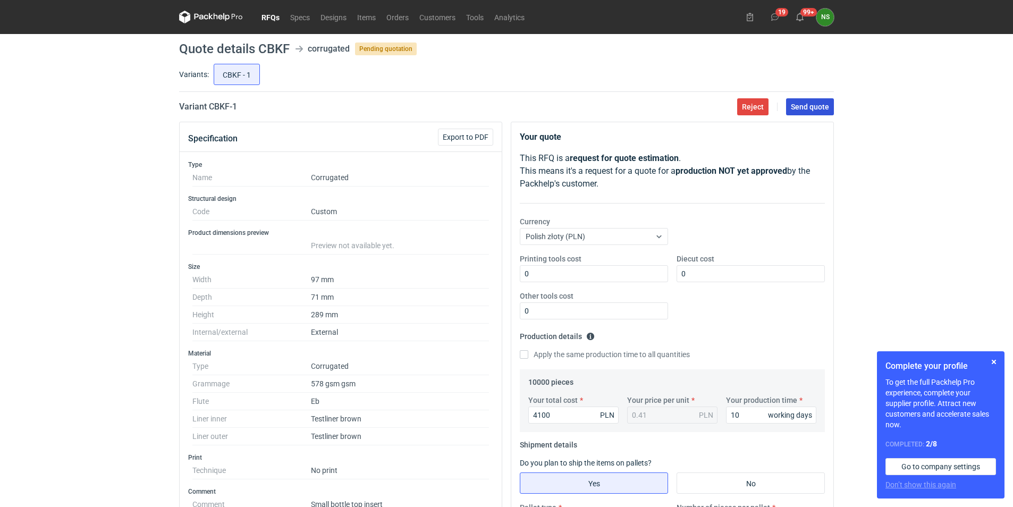
click at [809, 111] on span "Send quote" at bounding box center [810, 106] width 38 height 7
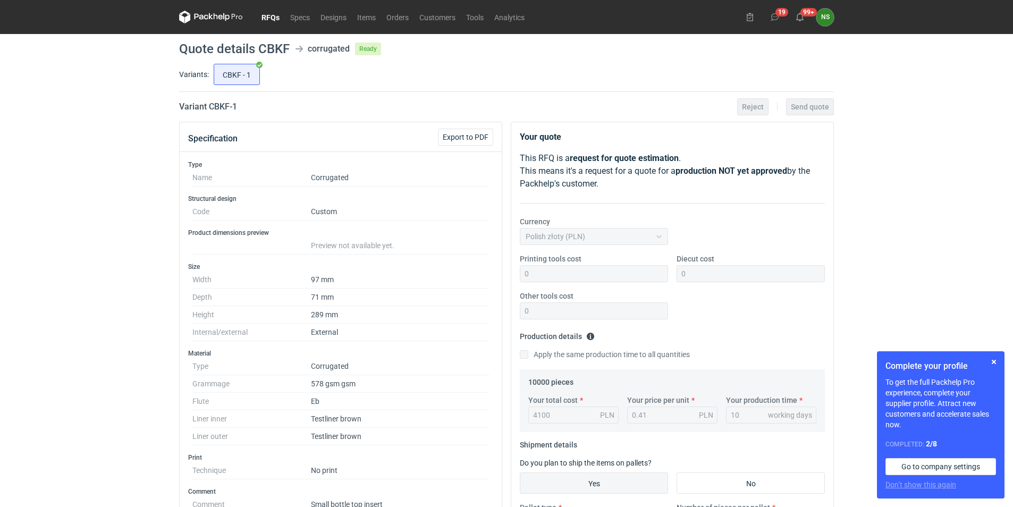
click at [278, 19] on link "RFQs" at bounding box center [270, 17] width 29 height 13
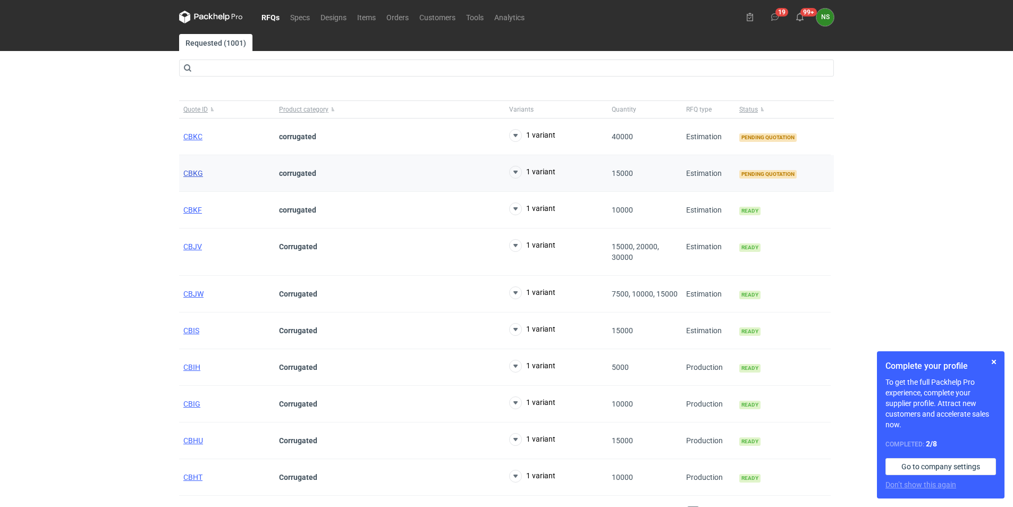
click at [192, 171] on span "CBKG" at bounding box center [193, 173] width 20 height 9
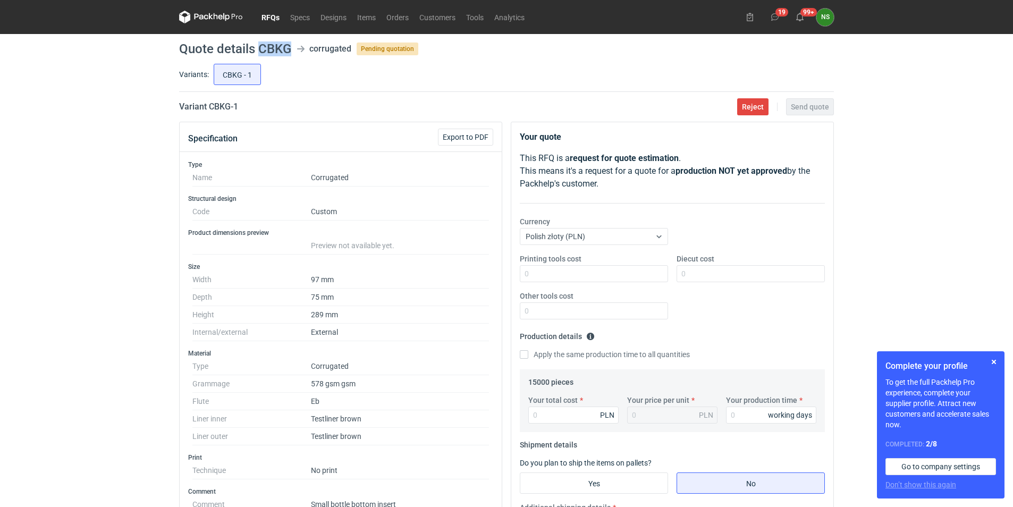
drag, startPoint x: 289, startPoint y: 46, endPoint x: 260, endPoint y: 48, distance: 28.8
click at [260, 48] on h1 "Quote details CBKG" at bounding box center [235, 49] width 112 height 13
copy h1 "CBKG"
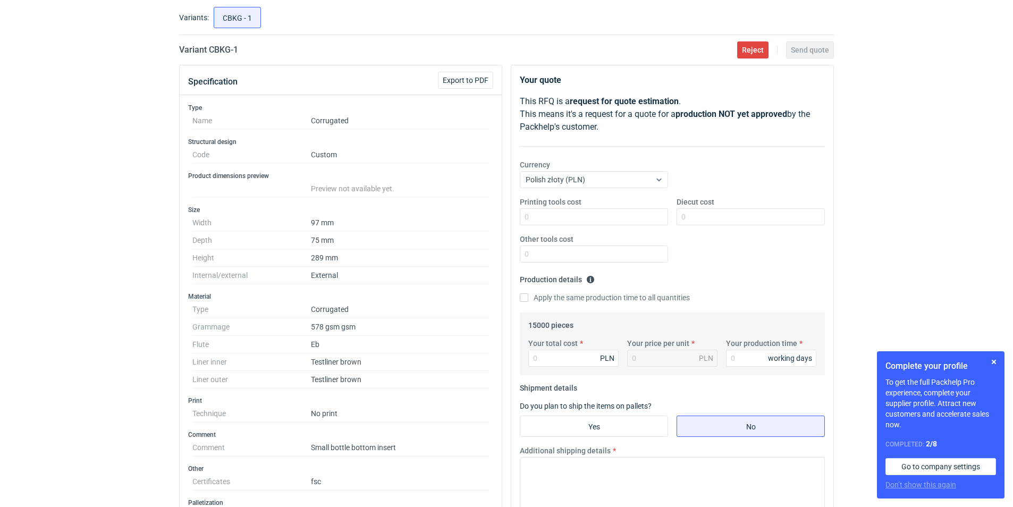
scroll to position [159, 0]
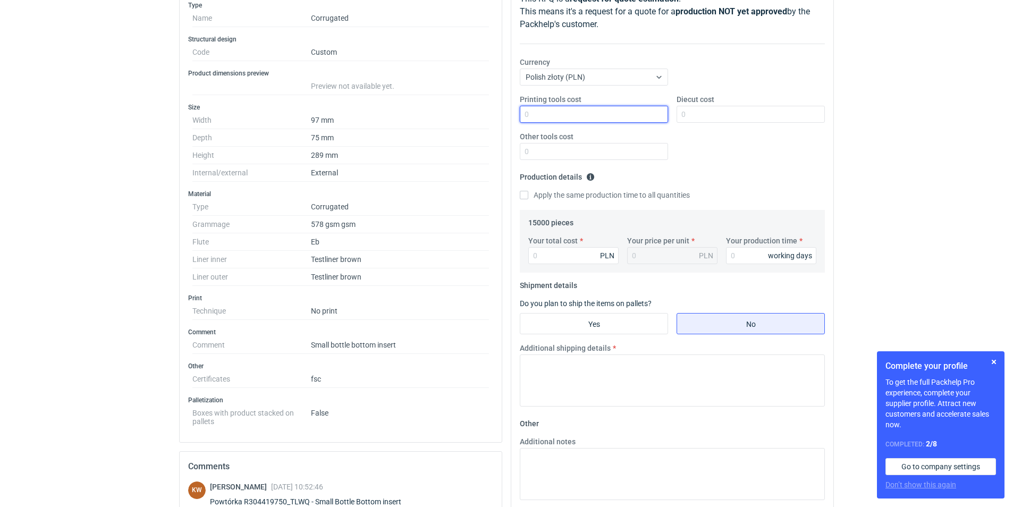
click at [549, 109] on input "Printing tools cost" at bounding box center [594, 114] width 148 height 17
drag, startPoint x: 697, startPoint y: 116, endPoint x: 681, endPoint y: 118, distance: 16.0
click at [698, 116] on input "Diecut cost" at bounding box center [751, 114] width 148 height 17
drag, startPoint x: 574, startPoint y: 108, endPoint x: 600, endPoint y: 107, distance: 26.1
click at [574, 108] on input "Printing tools cost" at bounding box center [594, 114] width 148 height 17
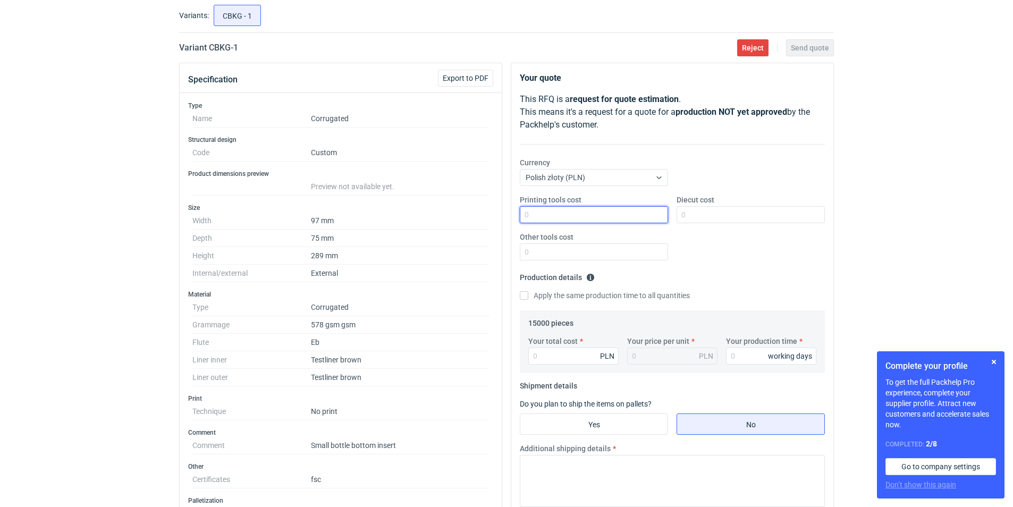
scroll to position [9, 0]
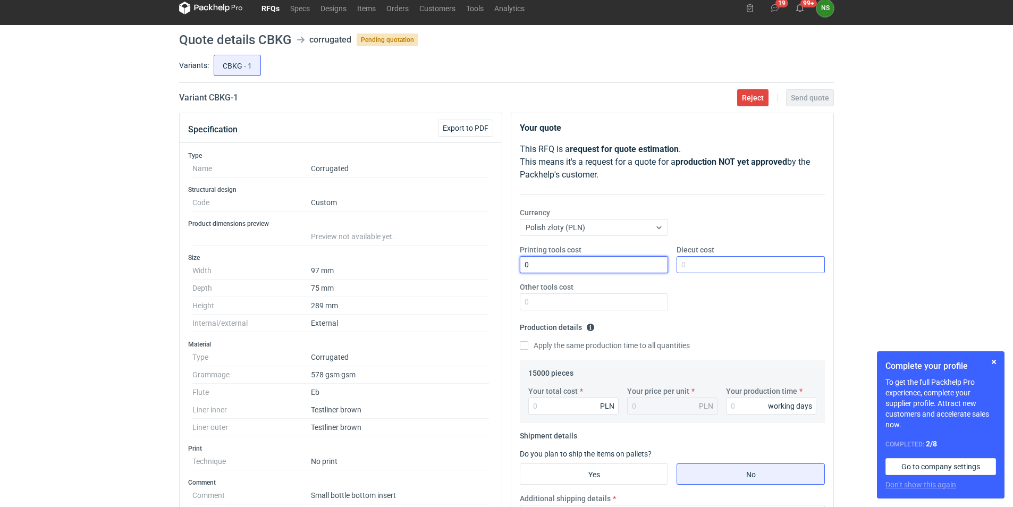
type input "0"
click at [702, 265] on input "Diecut cost" at bounding box center [751, 264] width 148 height 17
type input "0"
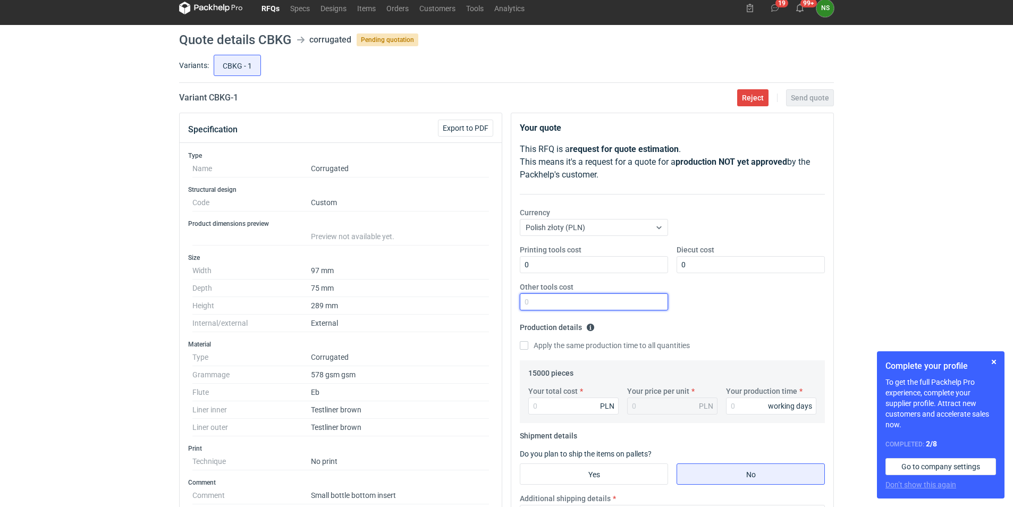
click at [554, 309] on input "Other tools cost" at bounding box center [594, 301] width 148 height 17
type input "0"
click at [526, 344] on input "Apply the same production time to all quantities" at bounding box center [524, 345] width 9 height 9
checkbox input "true"
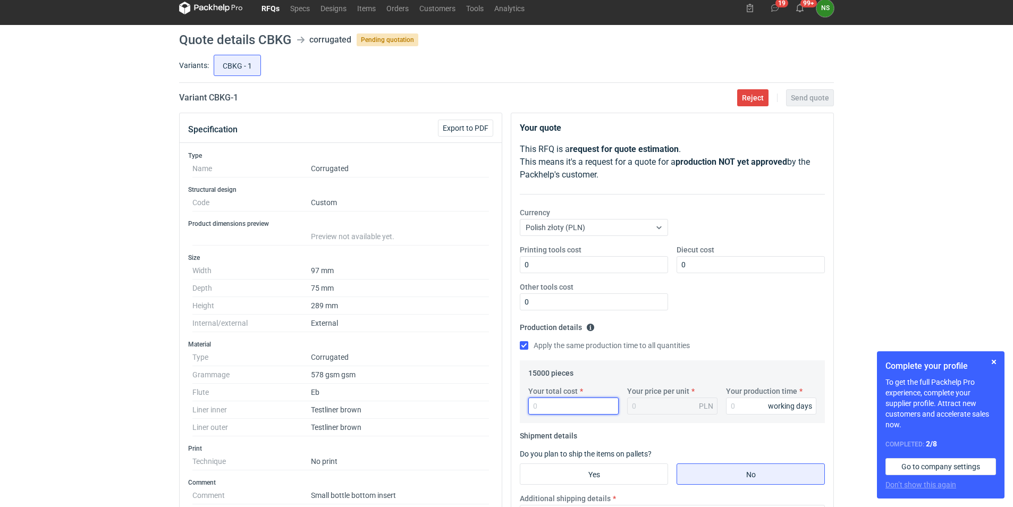
click at [553, 408] on input "Your total cost" at bounding box center [573, 406] width 90 height 17
type input "5025"
type input "0.34"
type input "10"
drag, startPoint x: 588, startPoint y: 464, endPoint x: 607, endPoint y: 467, distance: 19.3
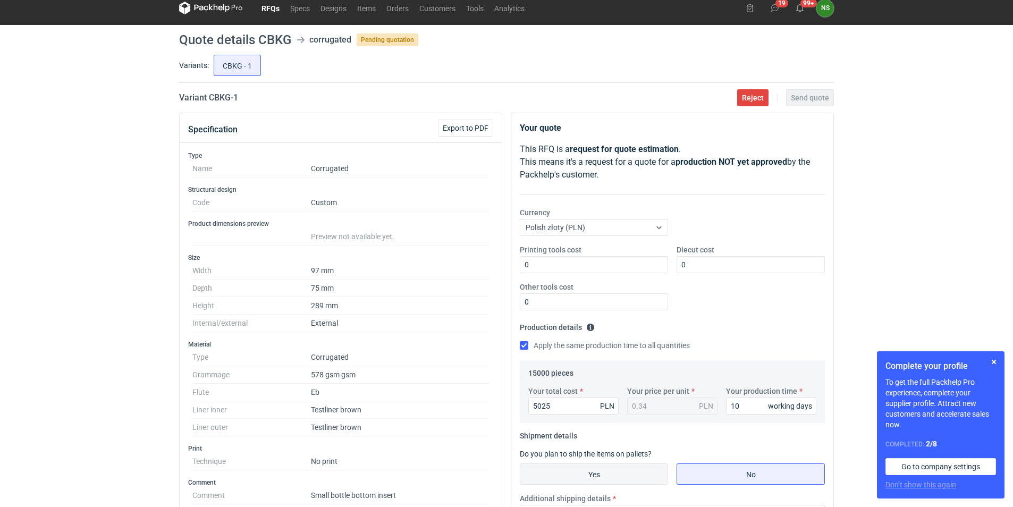
click at [589, 464] on input "Yes" at bounding box center [593, 474] width 147 height 20
radio input "true"
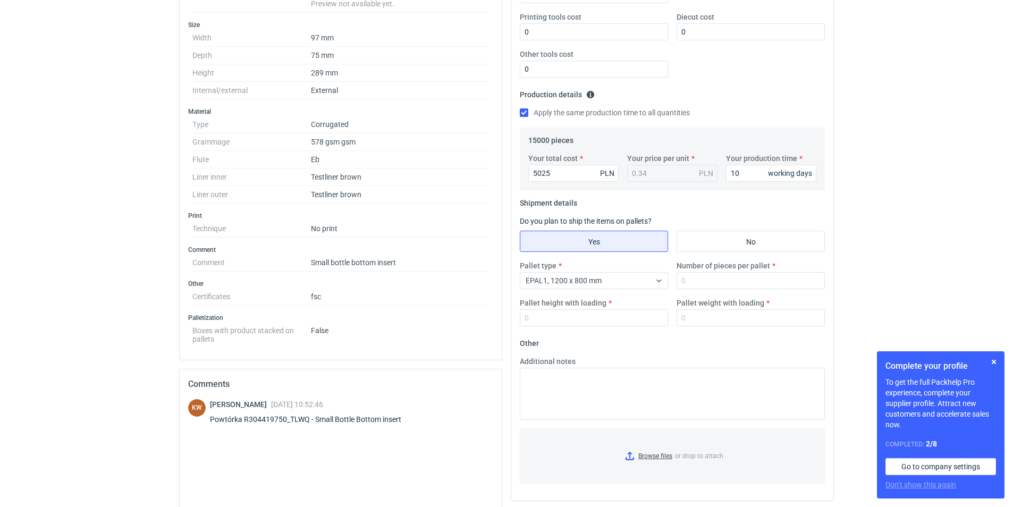
scroll to position [304, 0]
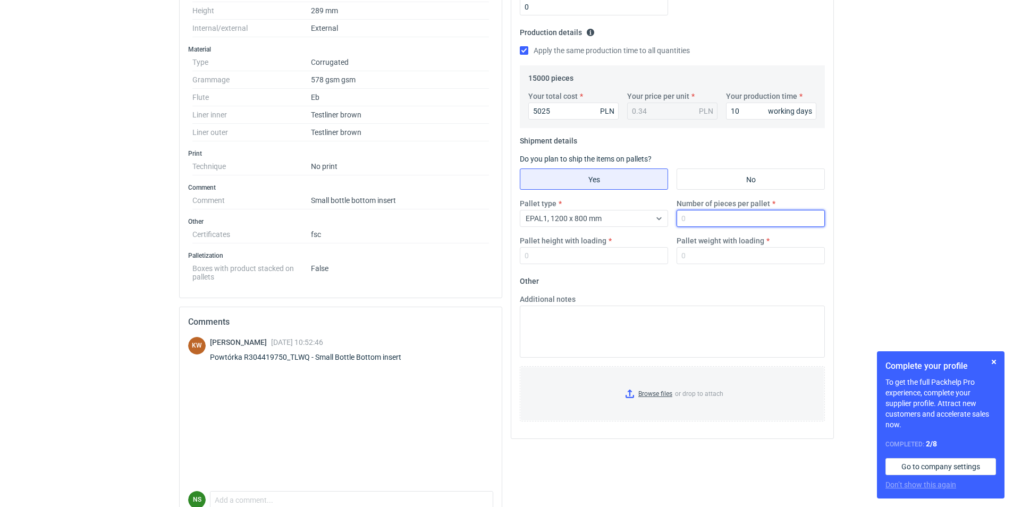
click at [706, 222] on input "Number of pieces per pallet" at bounding box center [751, 218] width 148 height 17
click at [705, 254] on input "Pallet weight with loading" at bounding box center [751, 255] width 148 height 17
type input "250"
click at [692, 214] on input "Number of pieces per pallet" at bounding box center [751, 218] width 148 height 17
type input "4160"
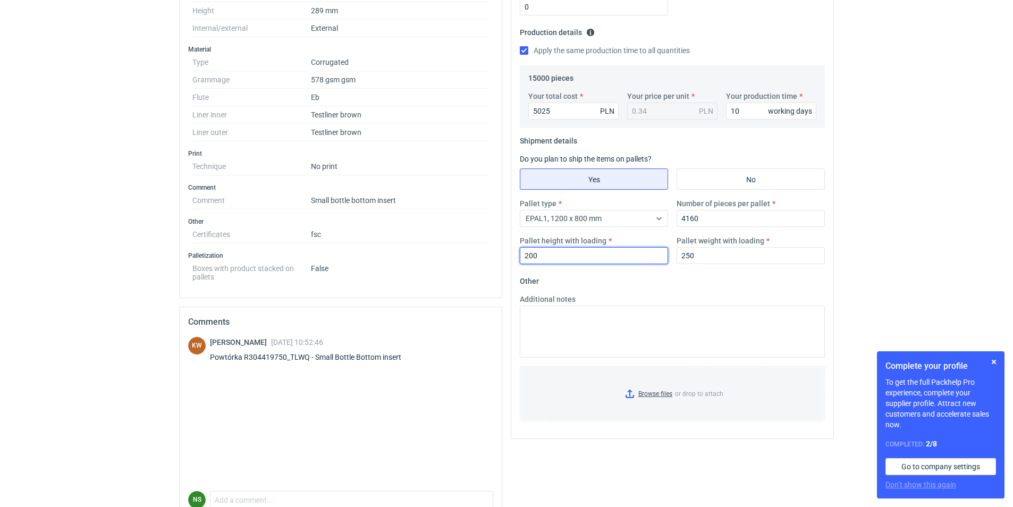
click at [545, 262] on input "200" at bounding box center [594, 255] width 148 height 17
type input "2000"
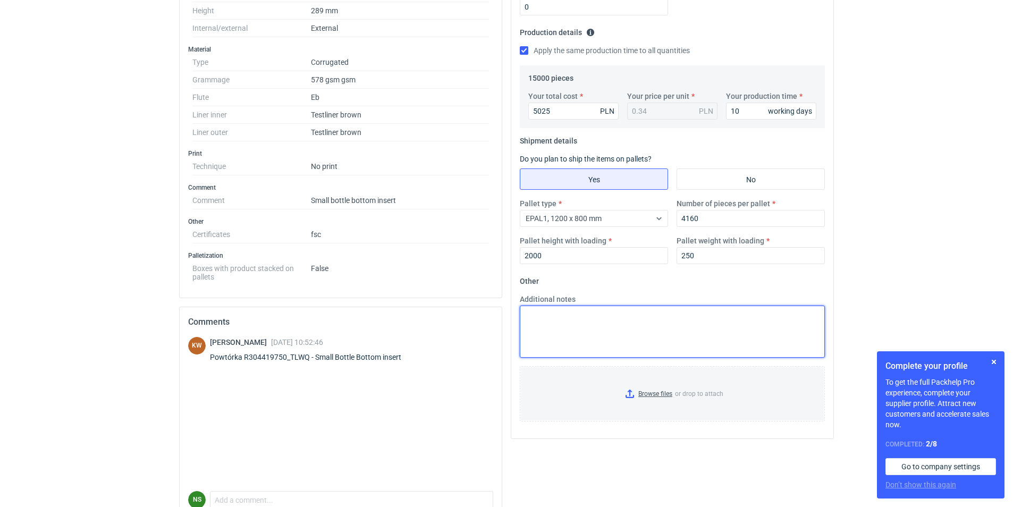
drag, startPoint x: 561, startPoint y: 307, endPoint x: 565, endPoint y: 311, distance: 6.0
click at [565, 311] on textarea "Additional notes" at bounding box center [672, 332] width 305 height 52
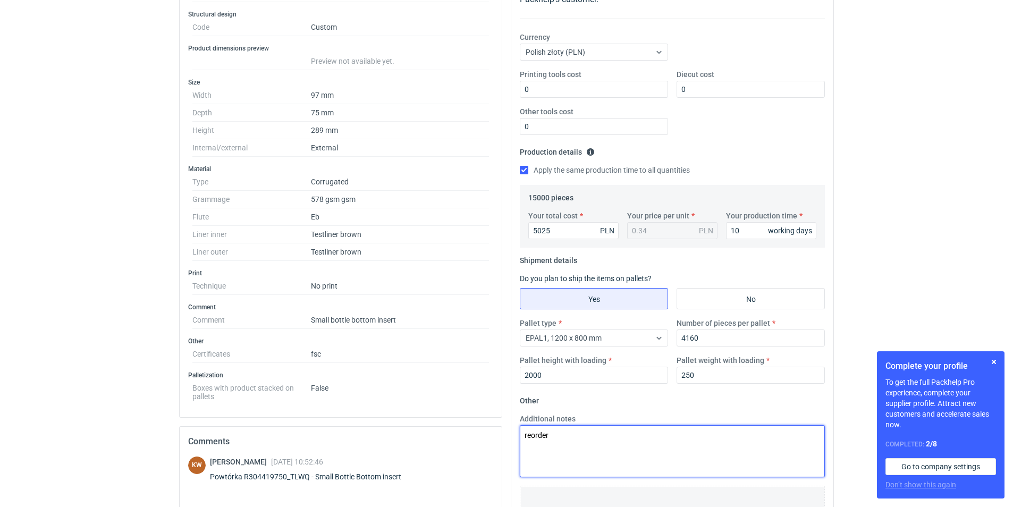
scroll to position [181, 0]
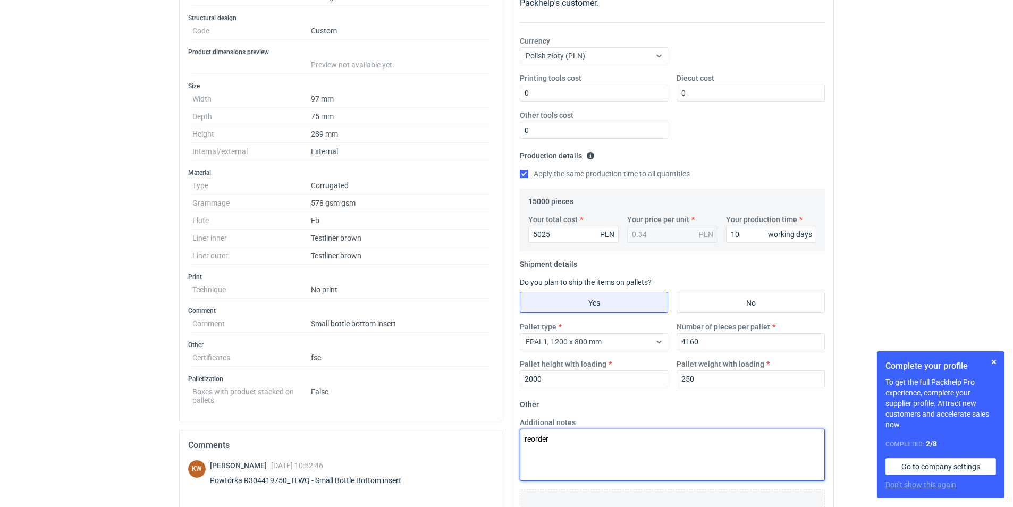
type textarea "reorder"
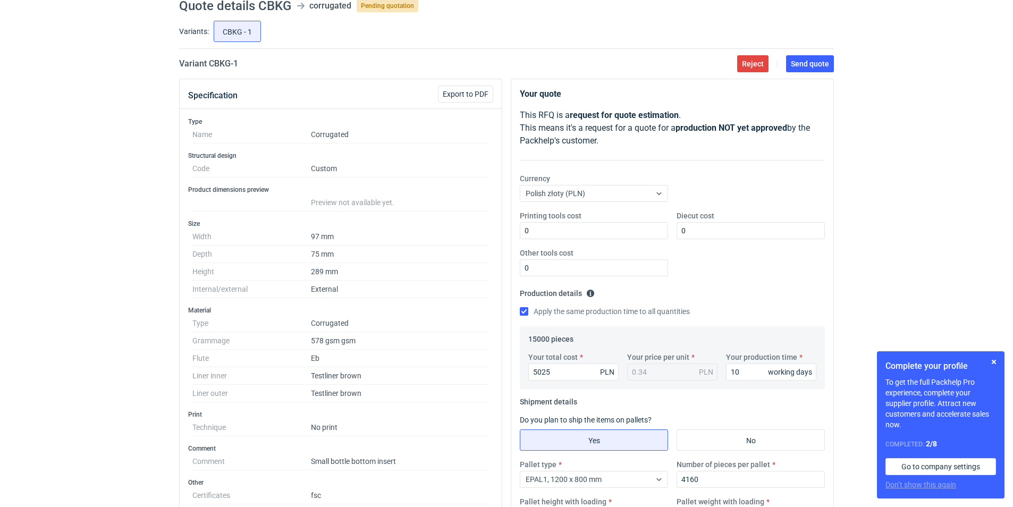
scroll to position [0, 0]
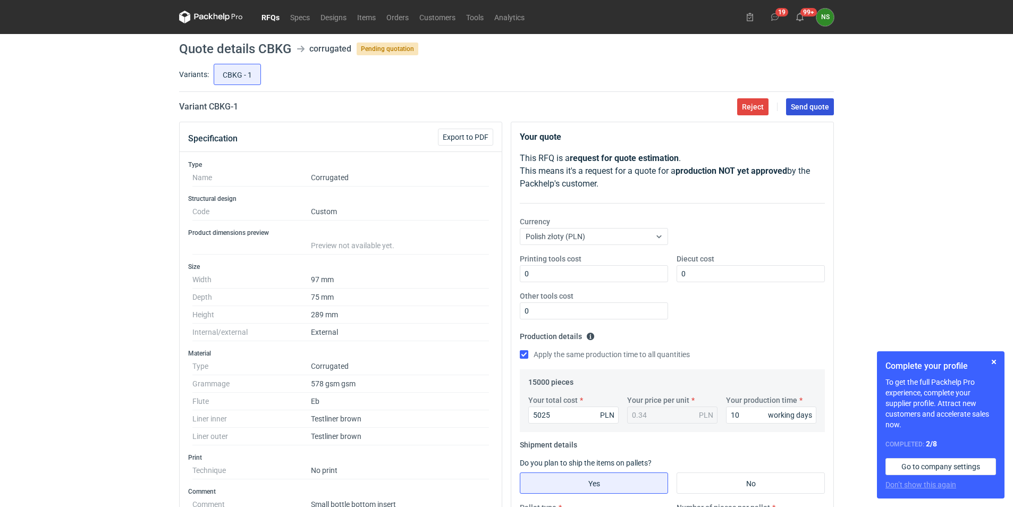
click at [819, 109] on span "Send quote" at bounding box center [810, 106] width 38 height 7
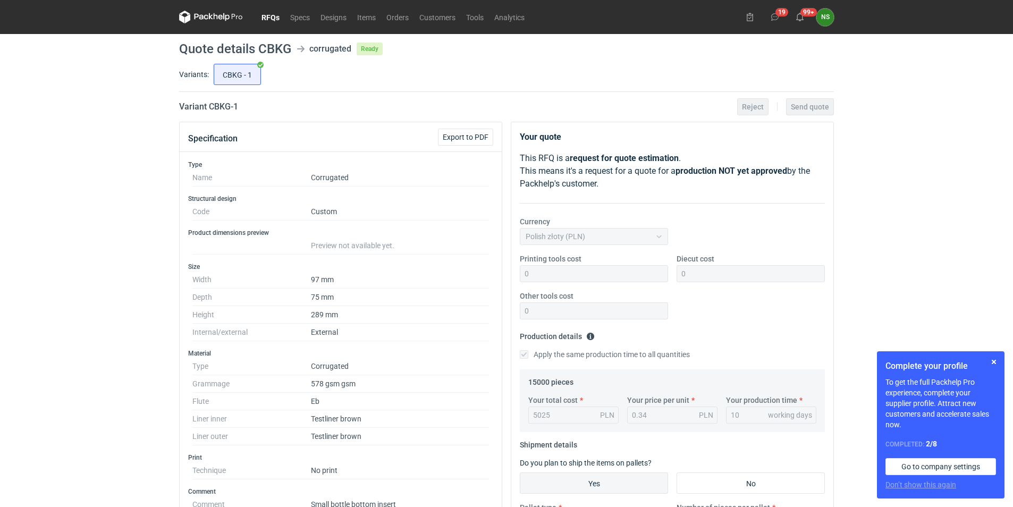
click at [276, 16] on link "RFQs" at bounding box center [270, 17] width 29 height 13
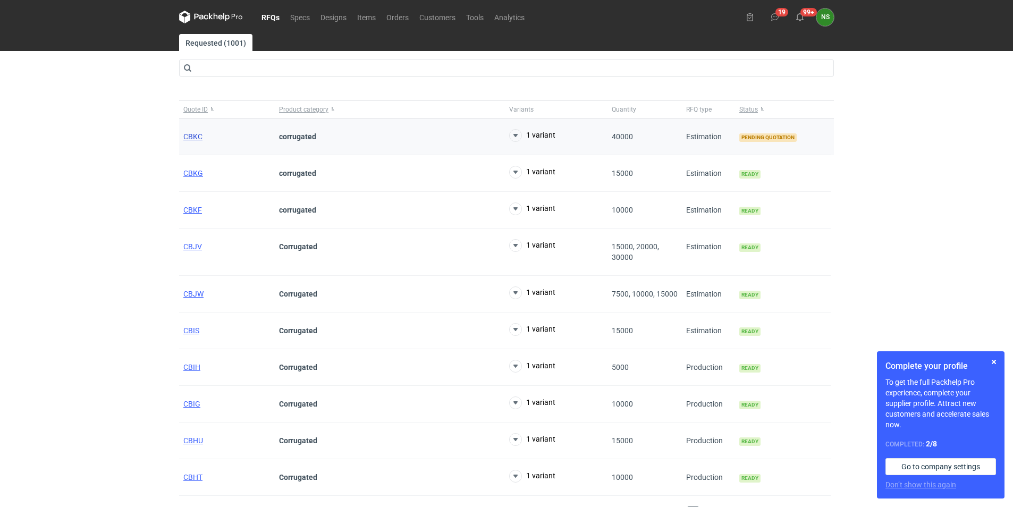
click at [190, 137] on span "CBKC" at bounding box center [192, 136] width 19 height 9
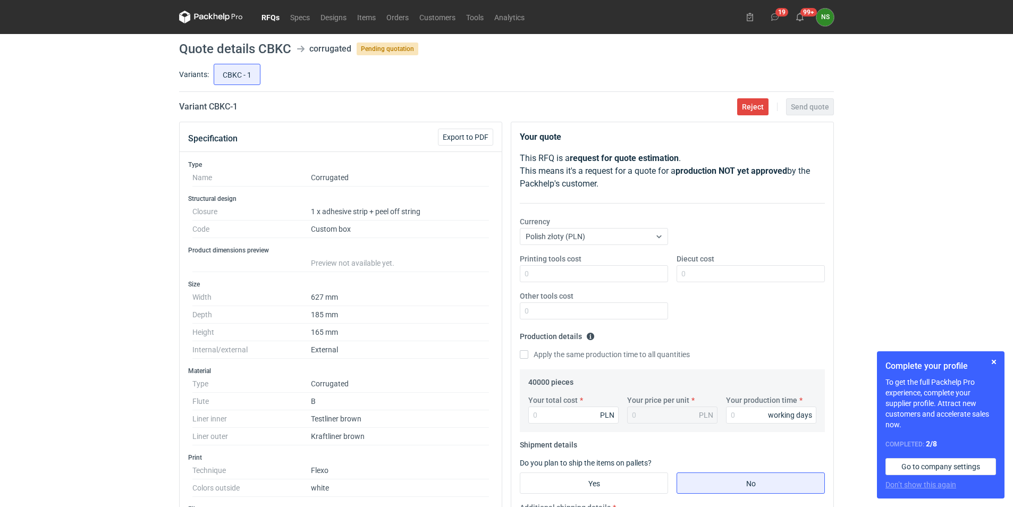
click at [271, 17] on link "RFQs" at bounding box center [270, 17] width 29 height 13
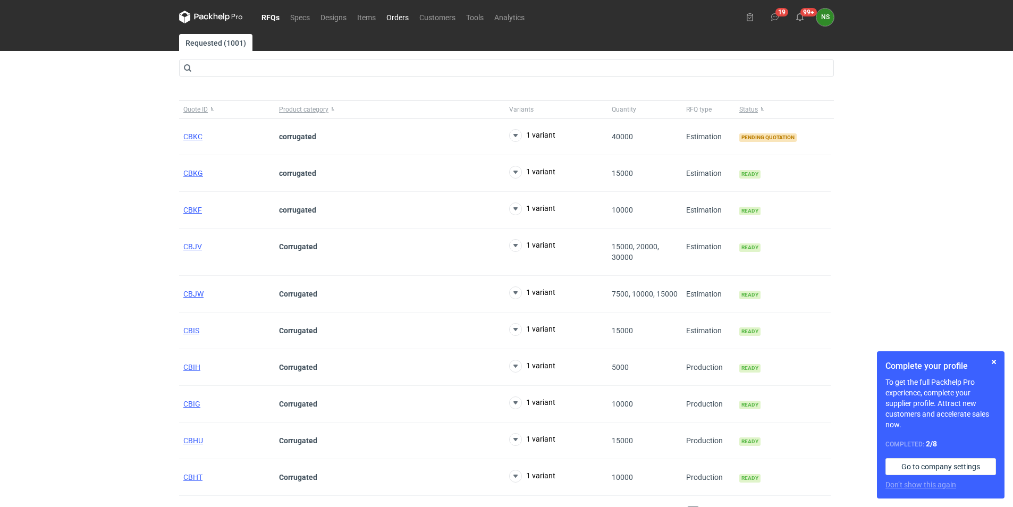
click at [396, 14] on link "Orders" at bounding box center [397, 17] width 33 height 13
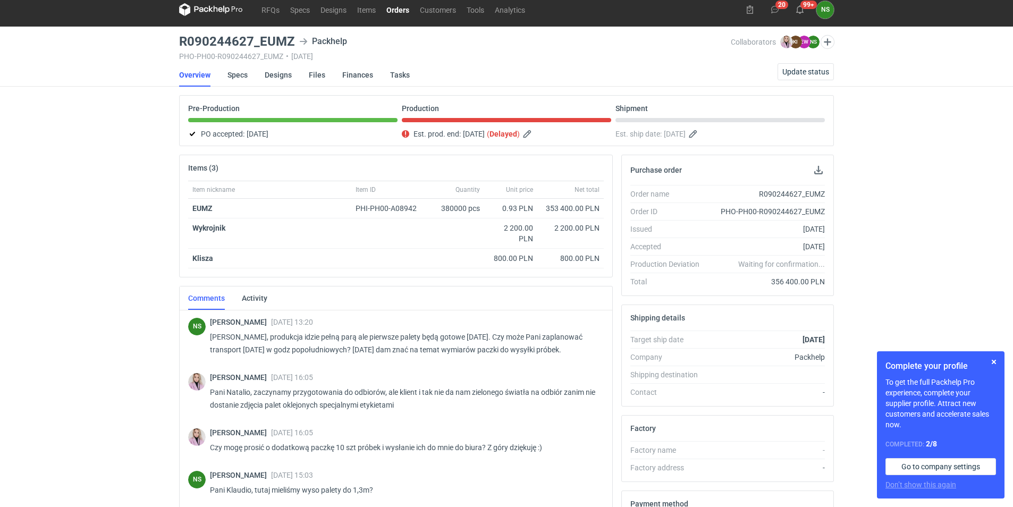
scroll to position [856, 0]
